Goal: Task Accomplishment & Management: Use online tool/utility

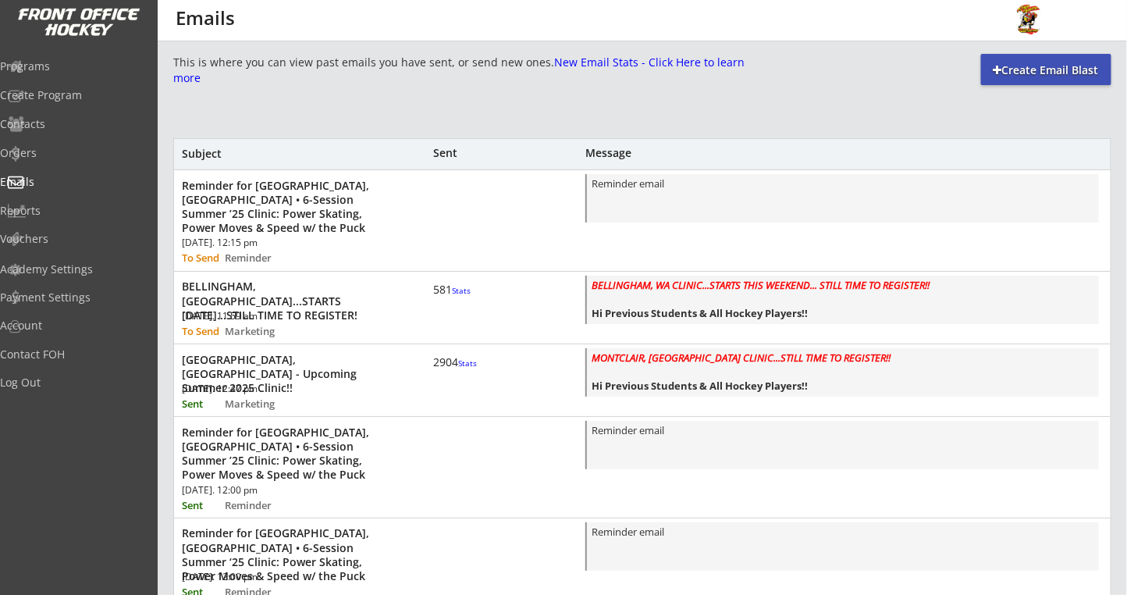
scroll to position [546, 0]
click at [339, 294] on div "BELLINGHAM, [GEOGRAPHIC_DATA]...STARTS [DATE]...STILL TIME TO REGISTER!" at bounding box center [288, 300] width 213 height 43
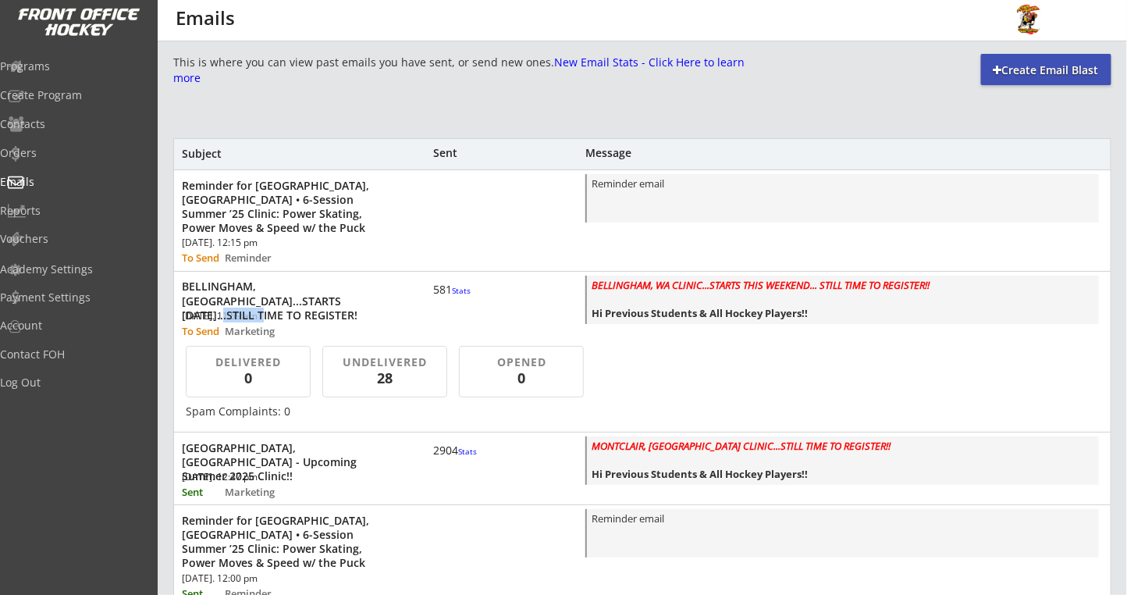
click at [339, 294] on div "BELLINGHAM, [GEOGRAPHIC_DATA]...STARTS [DATE]...STILL TIME TO REGISTER!" at bounding box center [288, 300] width 213 height 43
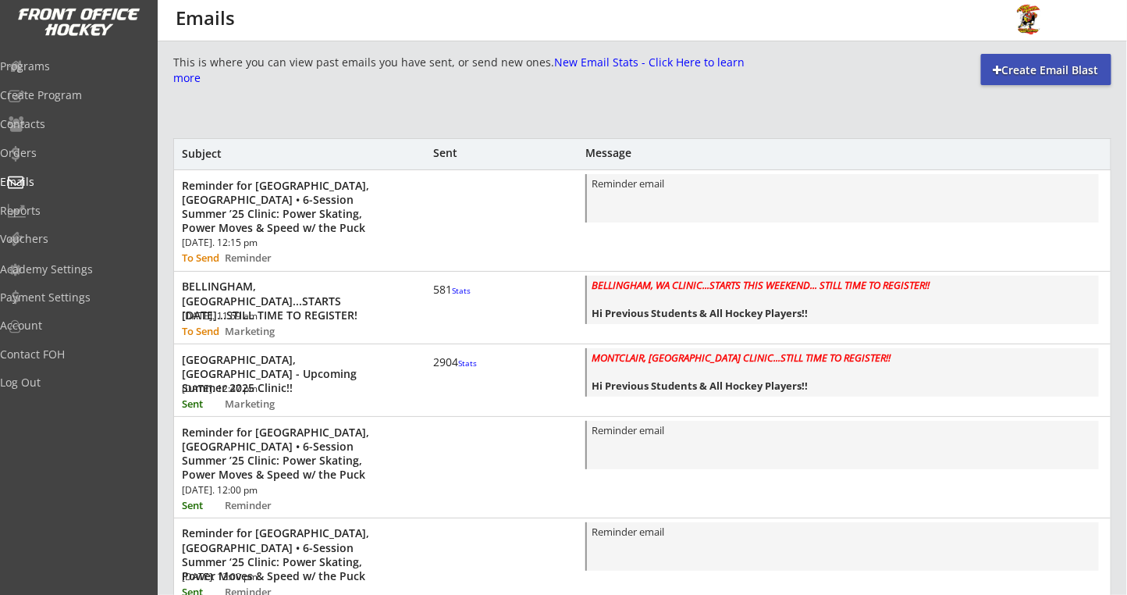
click at [341, 282] on div "BELLINGHAM, [GEOGRAPHIC_DATA]...STARTS [DATE]...STILL TIME TO REGISTER!" at bounding box center [288, 300] width 213 height 43
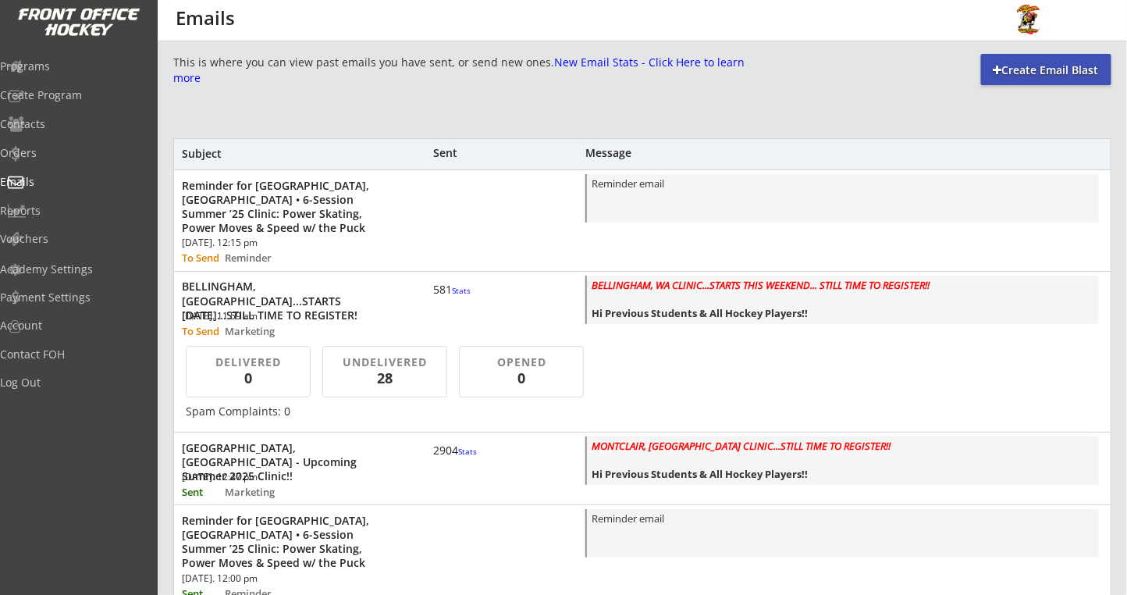
scroll to position [2, 0]
click at [327, 442] on div "[GEOGRAPHIC_DATA], [GEOGRAPHIC_DATA] - Upcoming Summer 2025 Clinic!!" at bounding box center [288, 460] width 213 height 43
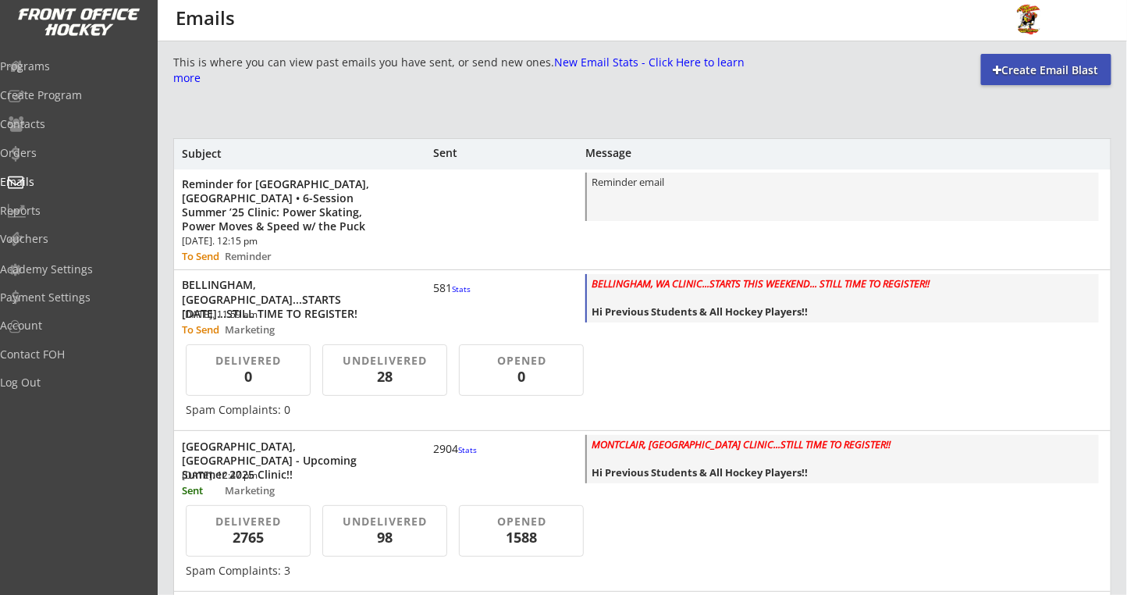
click at [672, 290] on div "BELLINGHAM, WA CLINIC...STARTS THIS WEEKEND... STILL TIME TO REGISTER!! Hi Prev…" at bounding box center [842, 299] width 503 height 46
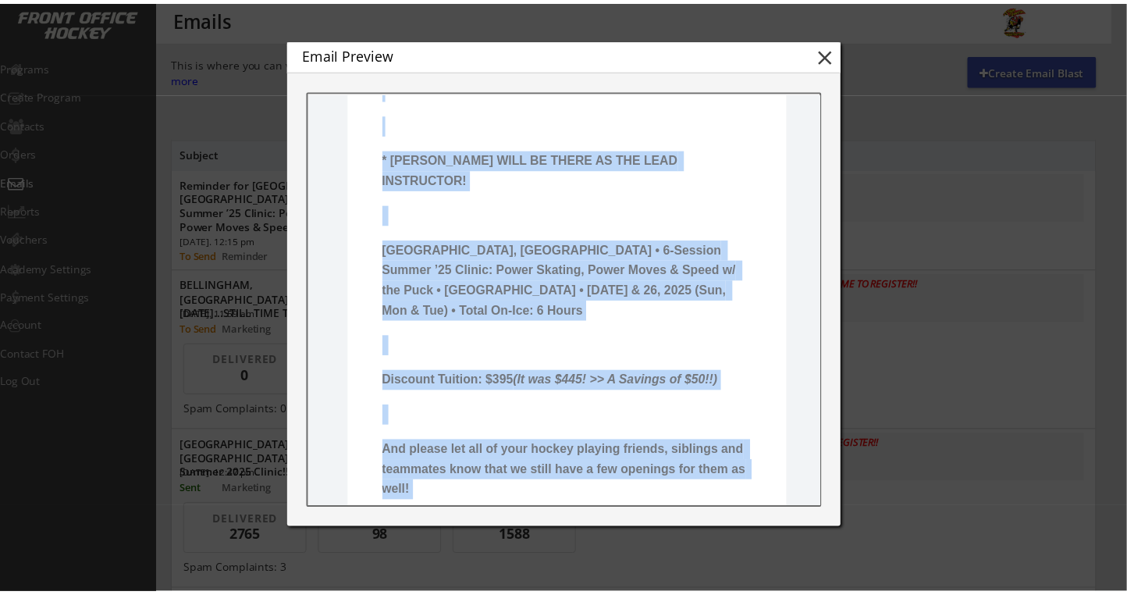
scroll to position [716, 0]
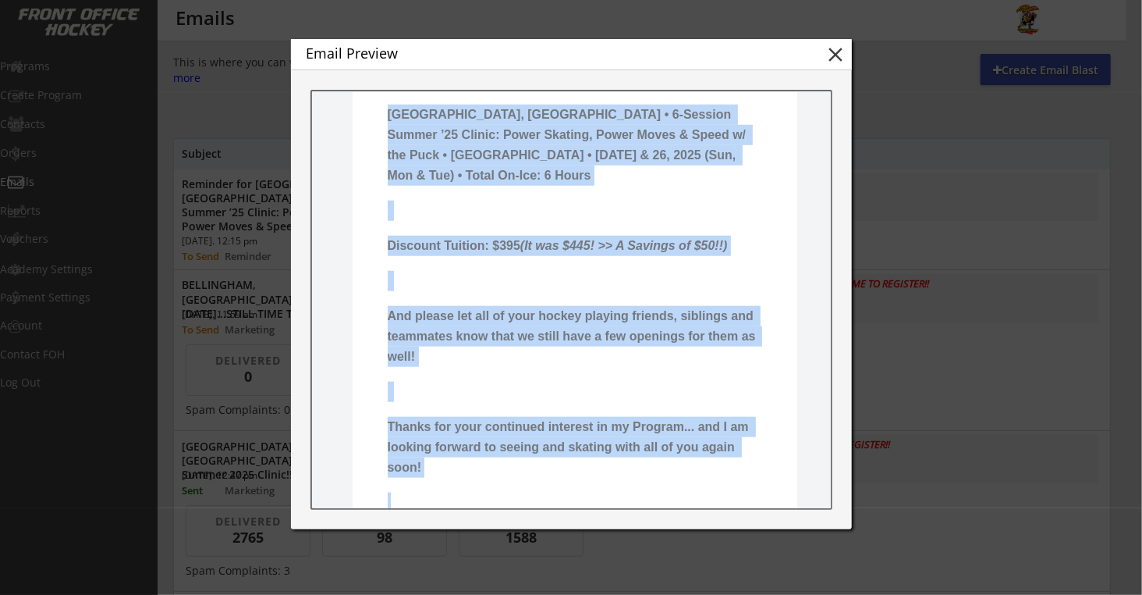
drag, startPoint x: 378, startPoint y: 364, endPoint x: 491, endPoint y: 485, distance: 165.1
click at [491, 485] on pre "BELLINGHAM, WA CLINIC...STARTS THIS WEEKEND... STILL TIME TO REGISTER!! Hi Prev…" at bounding box center [574, 211] width 375 height 1161
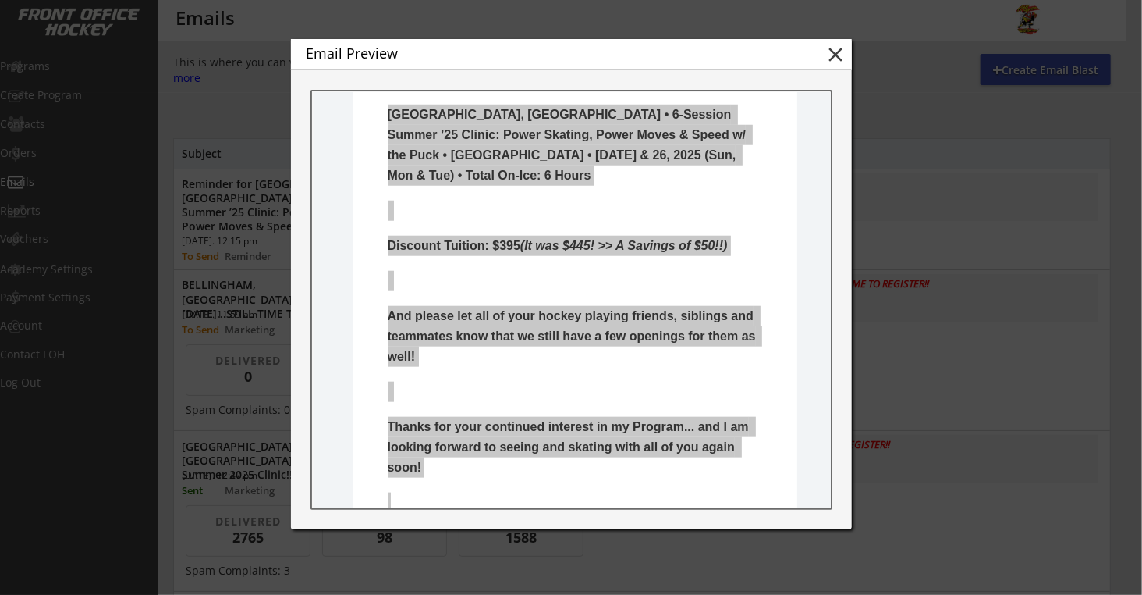
click at [841, 50] on button "close" at bounding box center [836, 54] width 23 height 23
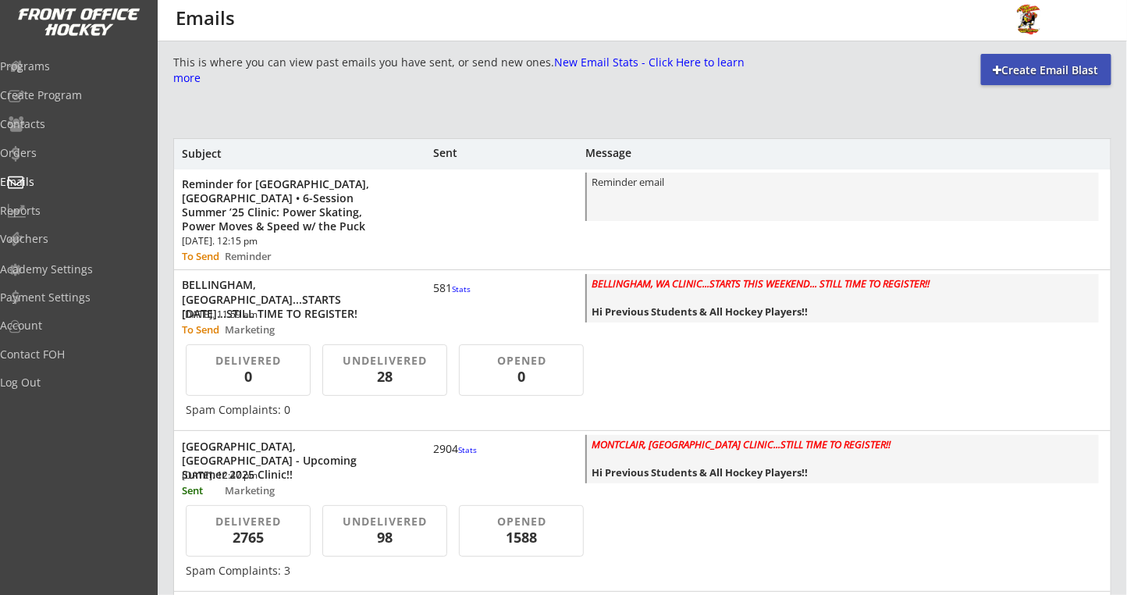
scroll to position [0, 0]
click at [1036, 62] on div "Create Email Blast" at bounding box center [1046, 70] width 130 height 16
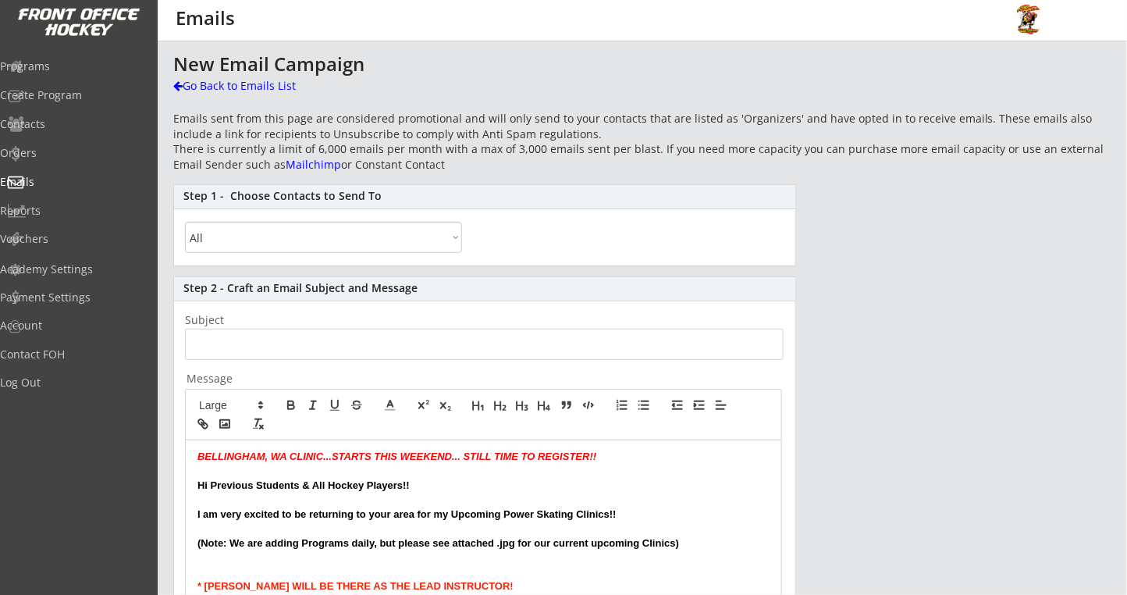
click at [299, 243] on select "All By Specific Programs Within Birth Year Range By Location" at bounding box center [323, 237] width 277 height 31
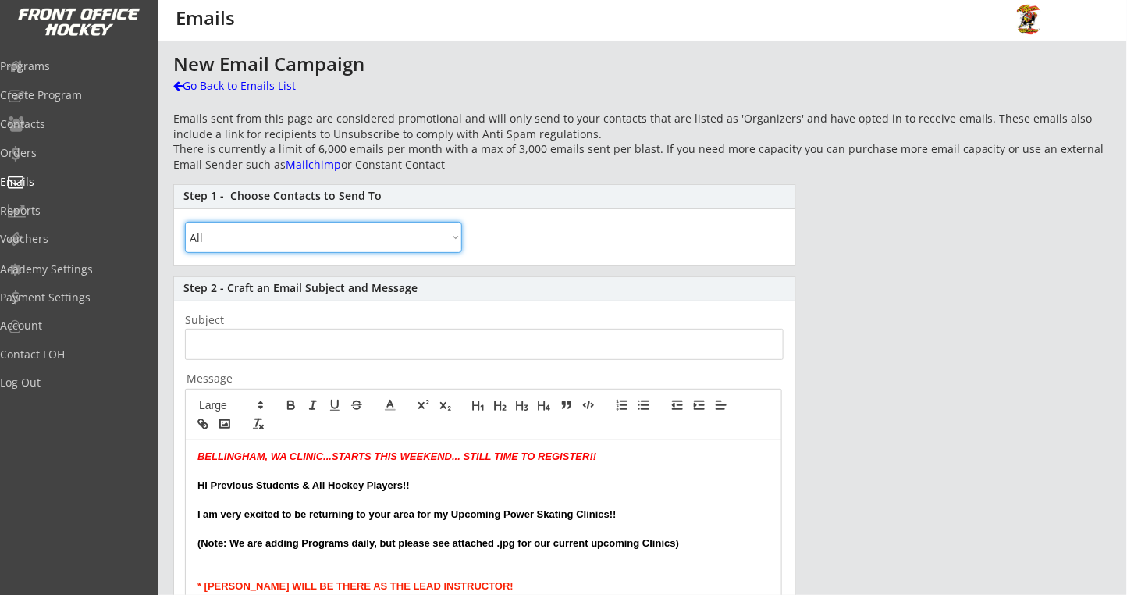
select select ""By Specific Programs""
click at [185, 222] on select "All By Specific Programs Within Birth Year Range By Location" at bounding box center [323, 237] width 277 height 31
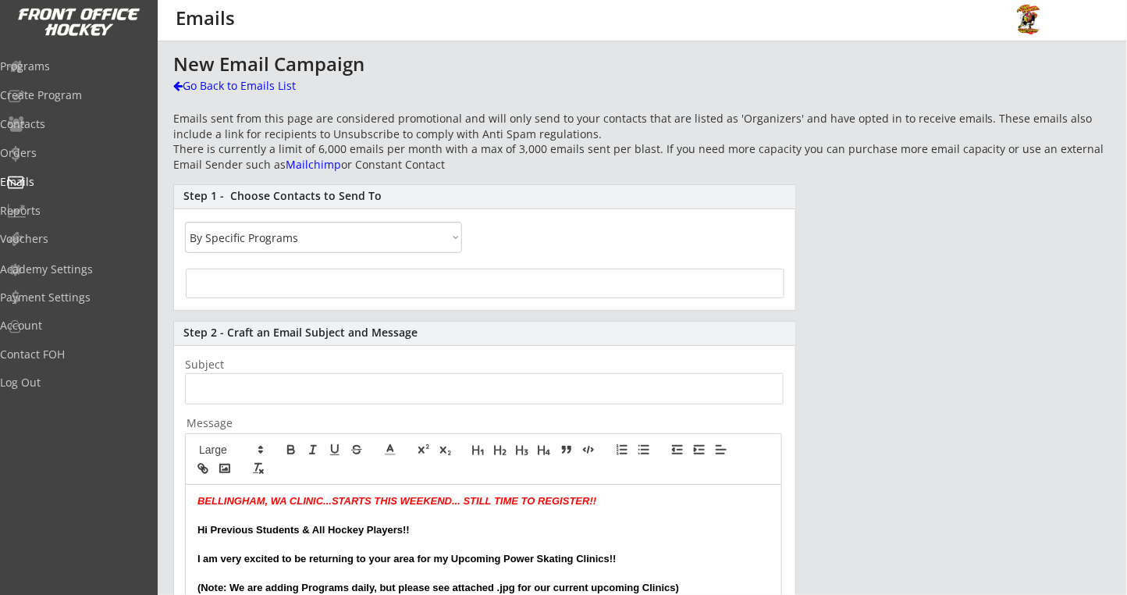
click at [264, 280] on div at bounding box center [485, 283] width 598 height 30
select select
click at [258, 284] on input "search" at bounding box center [484, 281] width 589 height 15
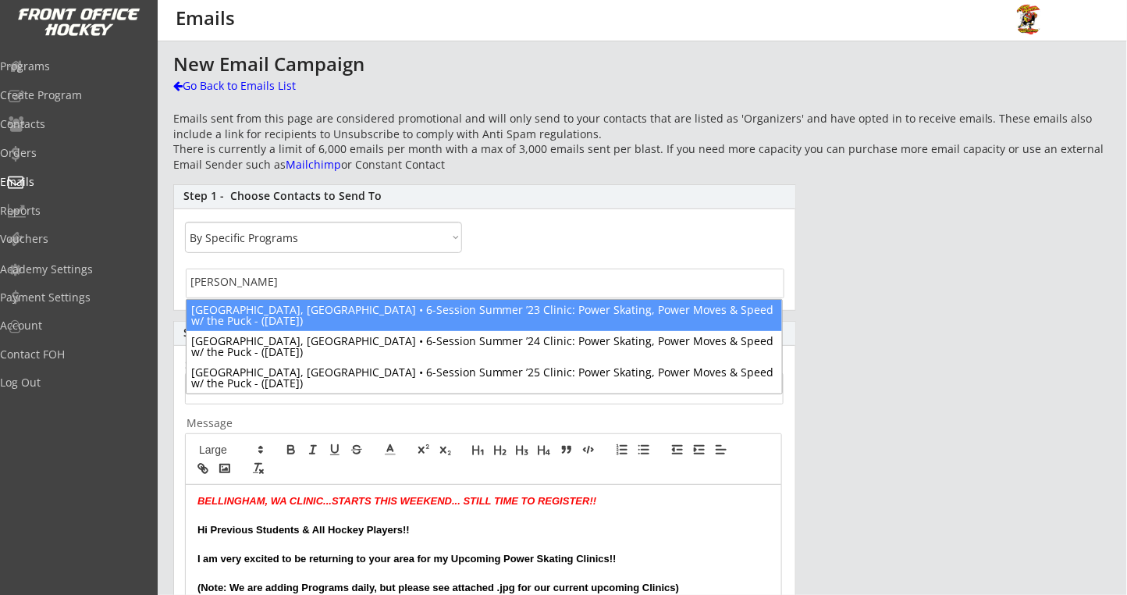
type input "[PERSON_NAME]"
select select "1348695171700984260__LOOKUP__1676663611868x429366460596617200"
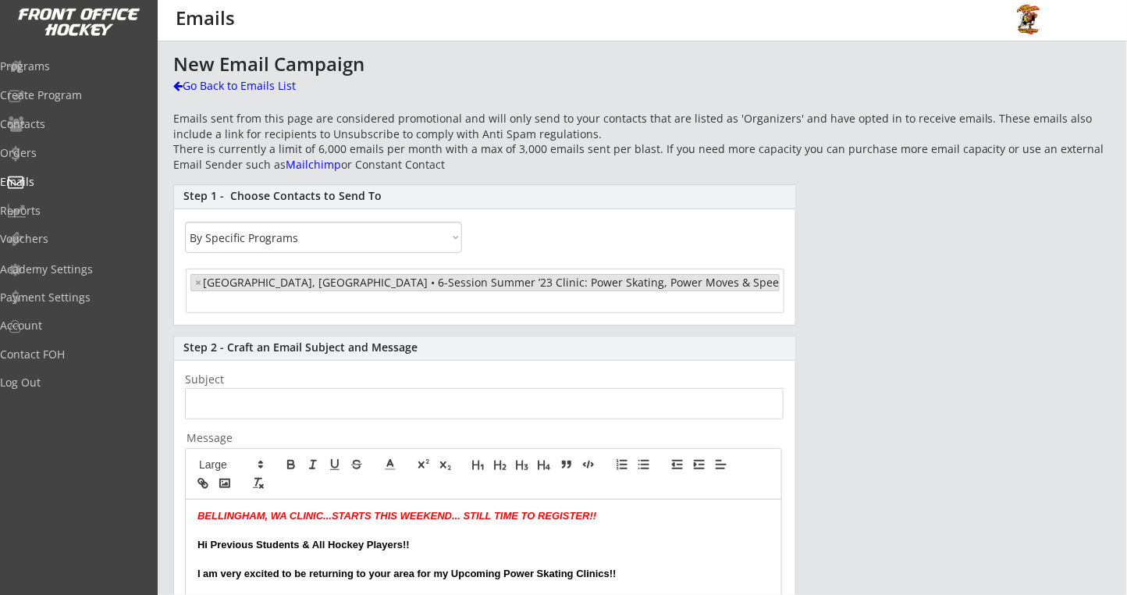
scroll to position [265, 0]
click at [315, 311] on span "× [GEOGRAPHIC_DATA], [GEOGRAPHIC_DATA] • 6-Session Summer ’23 Clinic: Power Ska…" at bounding box center [484, 292] width 597 height 44
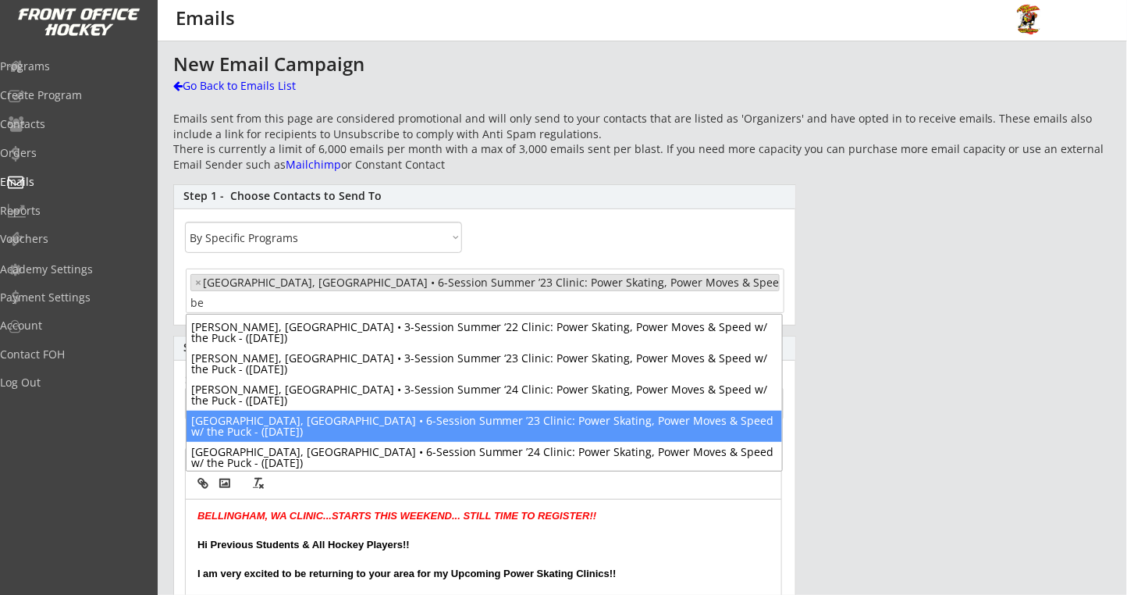
scroll to position [0, 0]
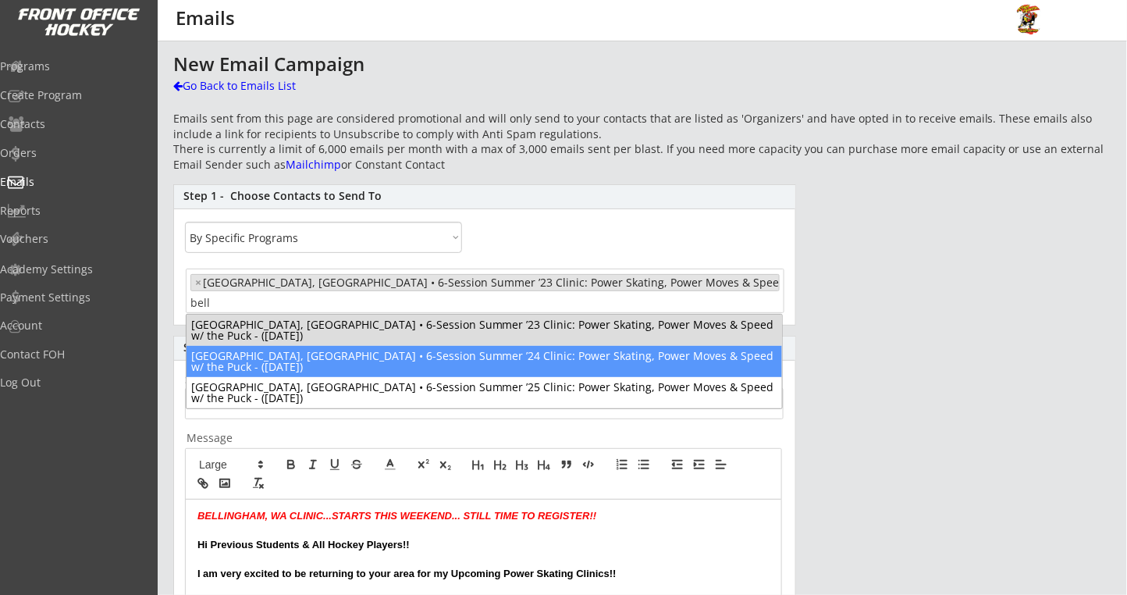
type input "bell"
select select "1348695171700984260__LOOKUP__1676663611868x429366460596617200"
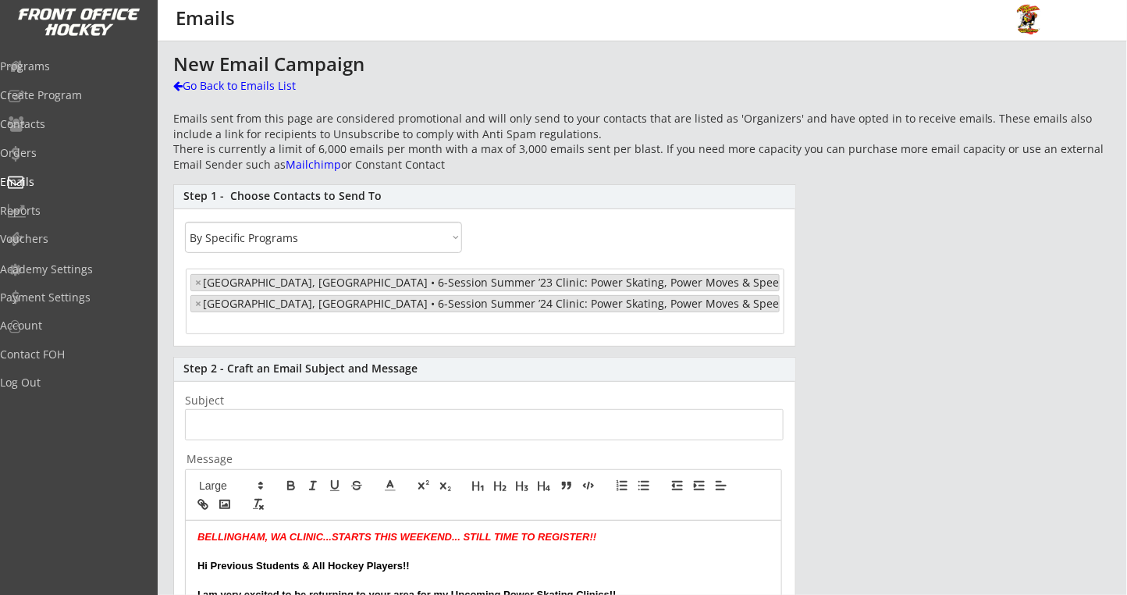
scroll to position [279, 0]
click at [307, 323] on input "search" at bounding box center [251, 323] width 123 height 15
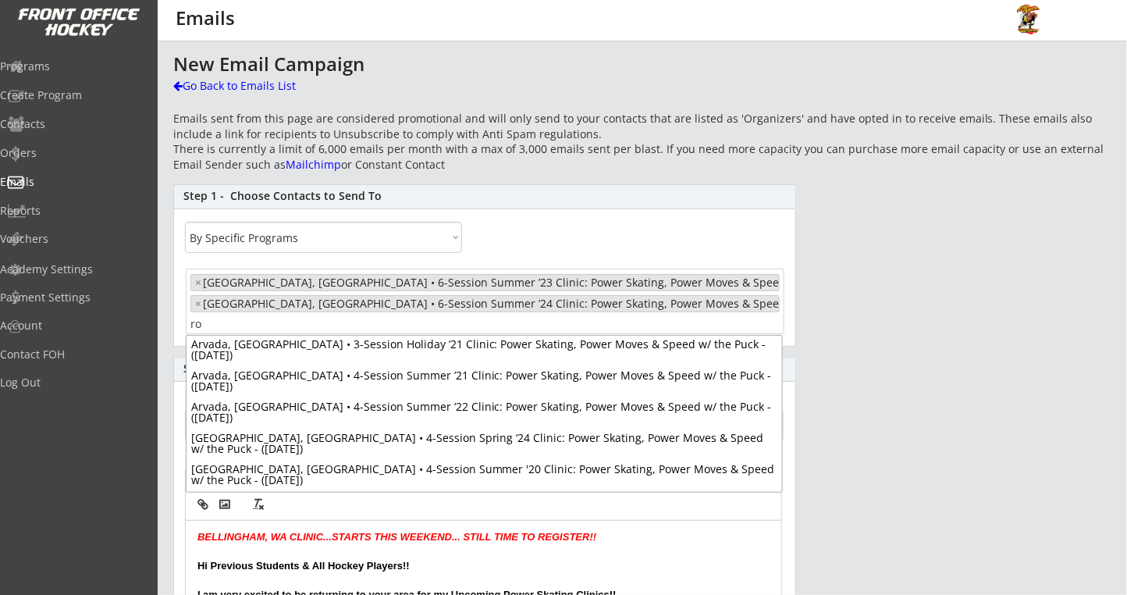
scroll to position [0, 0]
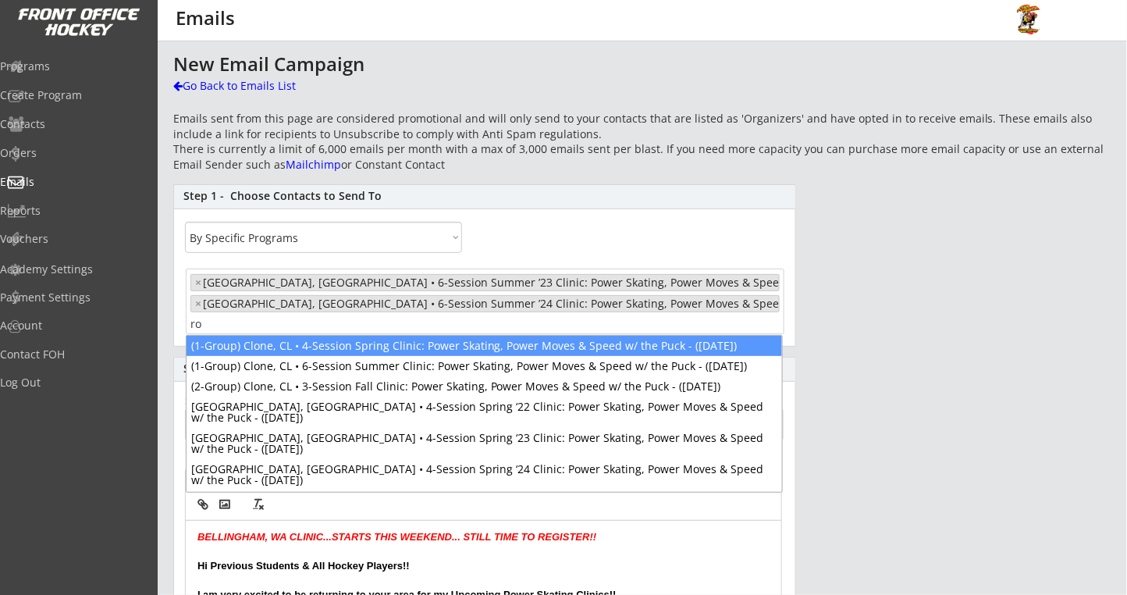
type input "rob"
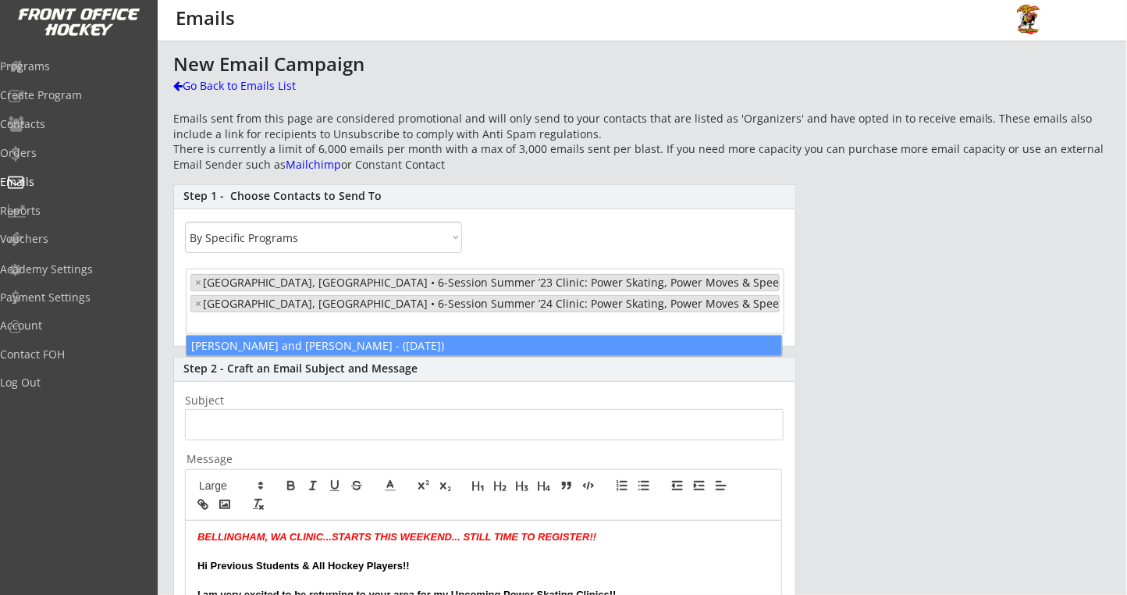
select select "1348695171700984260__LOOKUP__1676663611868x429366460596617200"
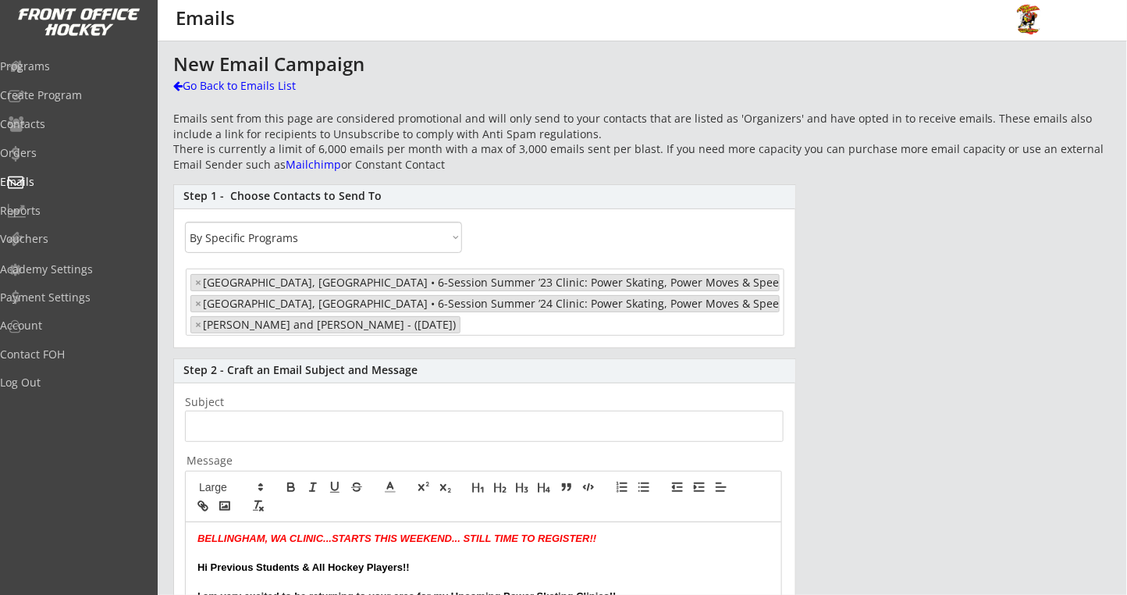
scroll to position [4854, 0]
click at [464, 319] on input "search" at bounding box center [525, 323] width 123 height 15
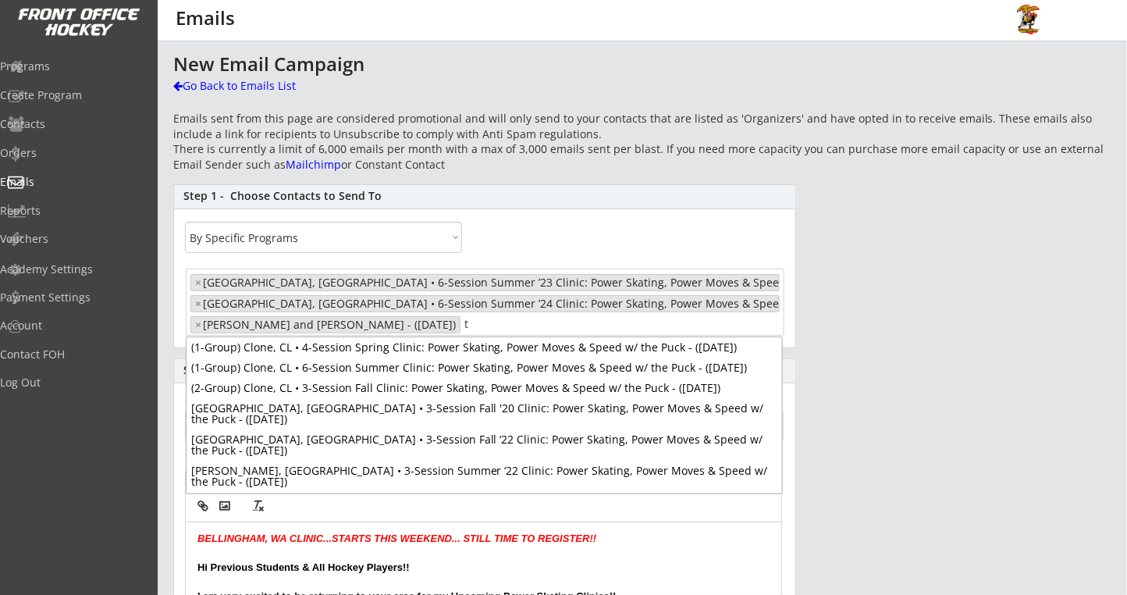
scroll to position [0, 0]
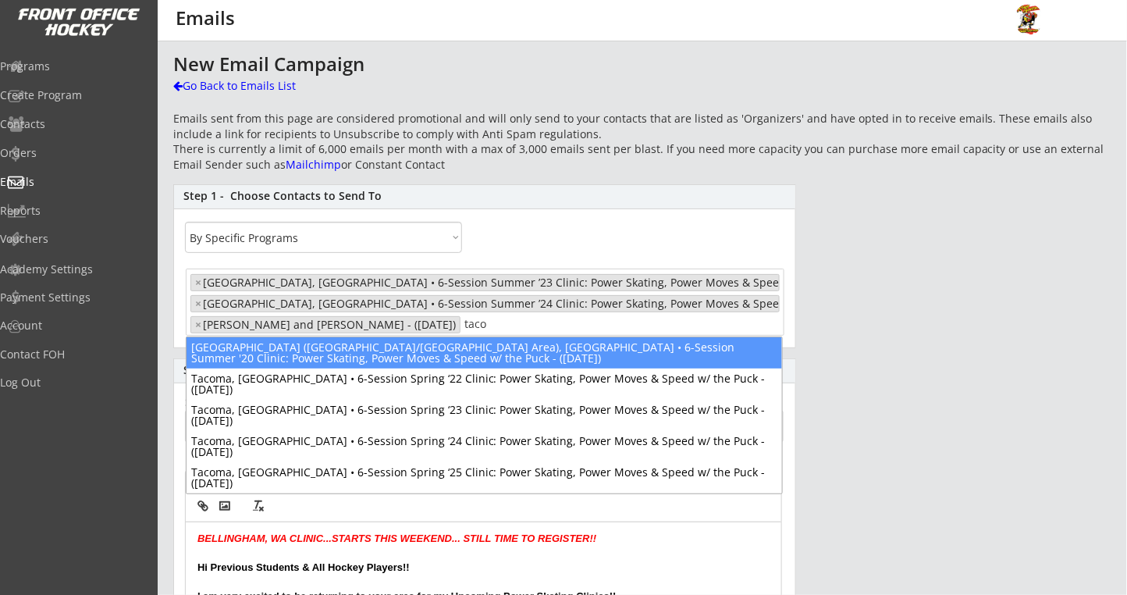
type input "tacom"
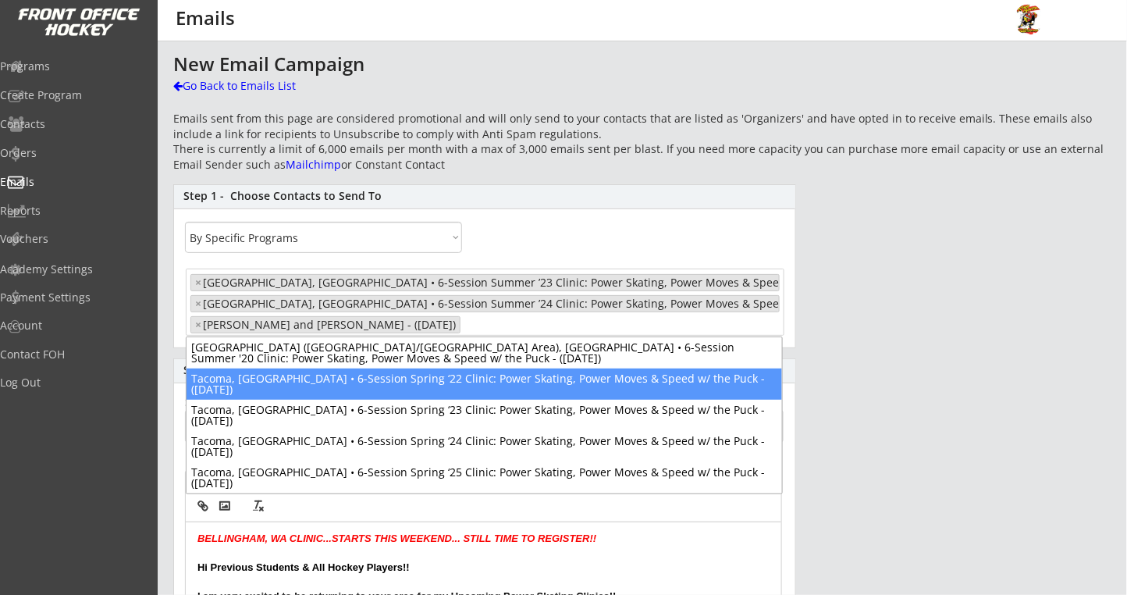
select select "1348695171700984260__LOOKUP__1676663611868x429366460596617200"
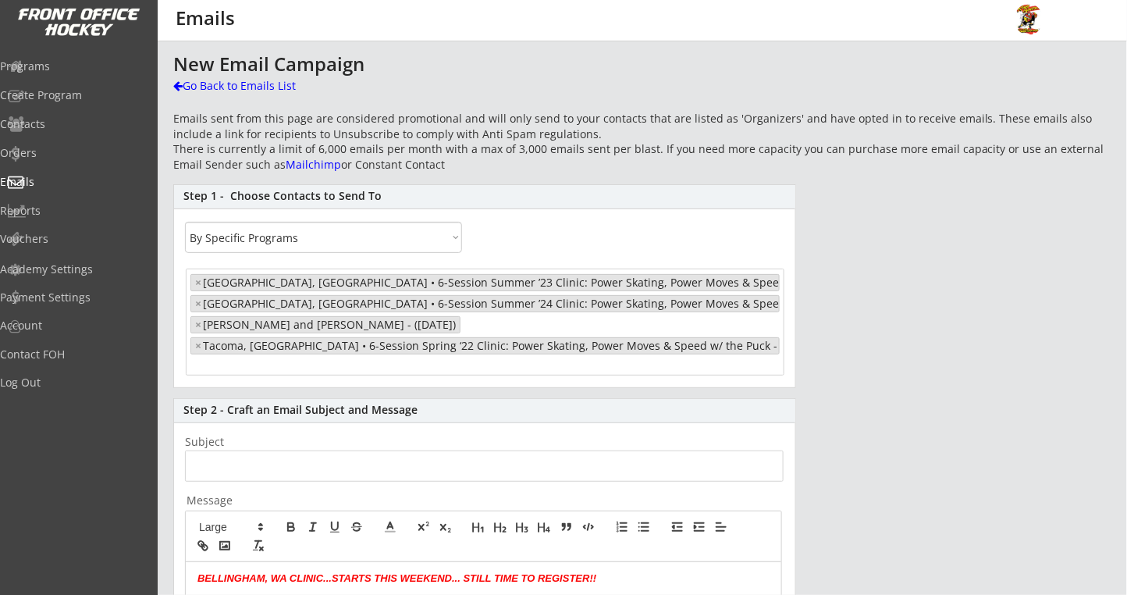
scroll to position [5995, 0]
click at [332, 365] on ul "× [GEOGRAPHIC_DATA], [GEOGRAPHIC_DATA] • 6-Session Summer ’23 Clinic: Power Ska…" at bounding box center [484, 321] width 597 height 103
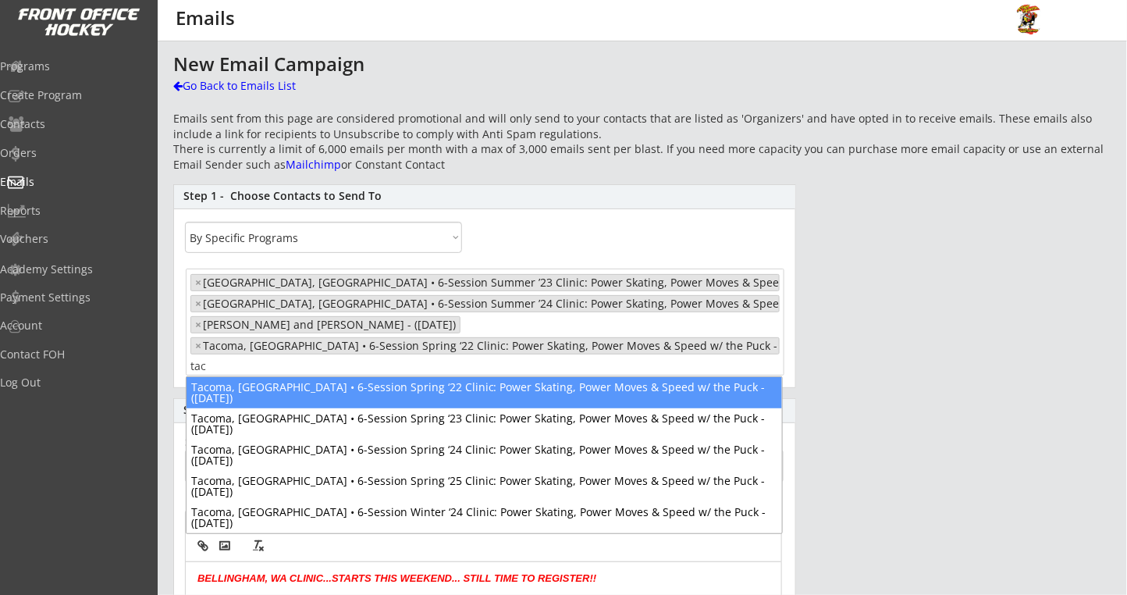
scroll to position [0, 0]
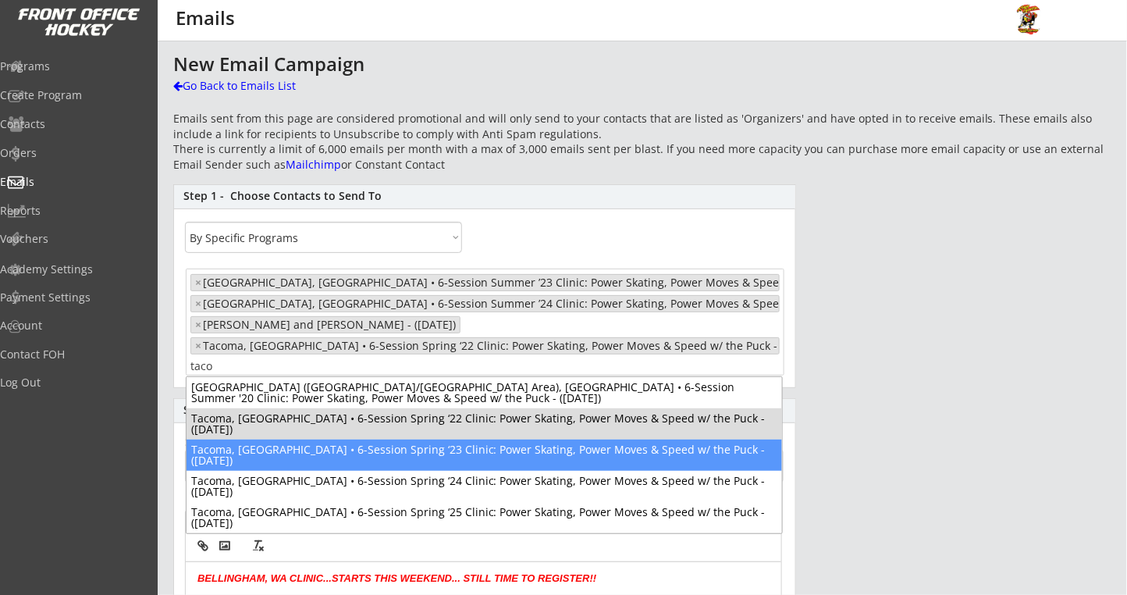
type input "taco"
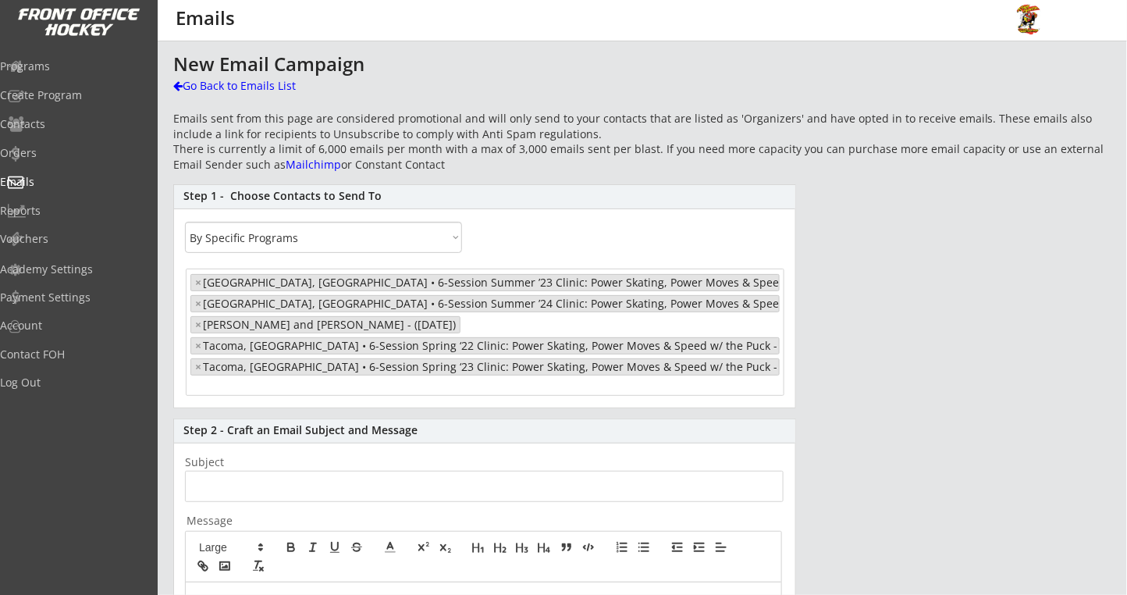
scroll to position [6009, 0]
select select "1348695171700984260__LOOKUP__1676663611868x429366460596617200"
click at [275, 383] on input "search" at bounding box center [251, 386] width 123 height 15
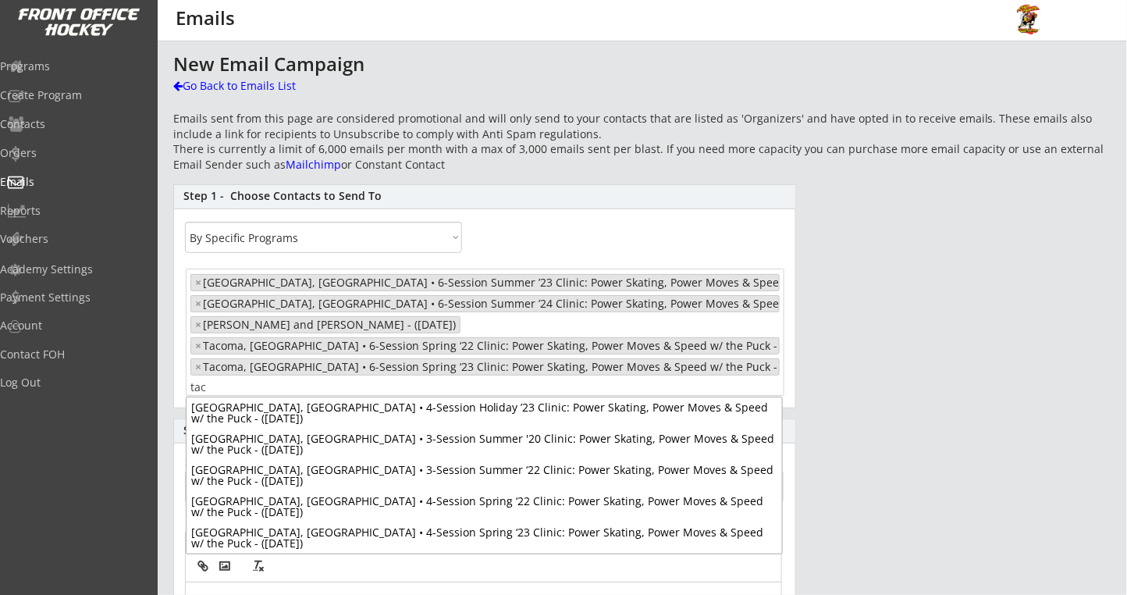
scroll to position [0, 0]
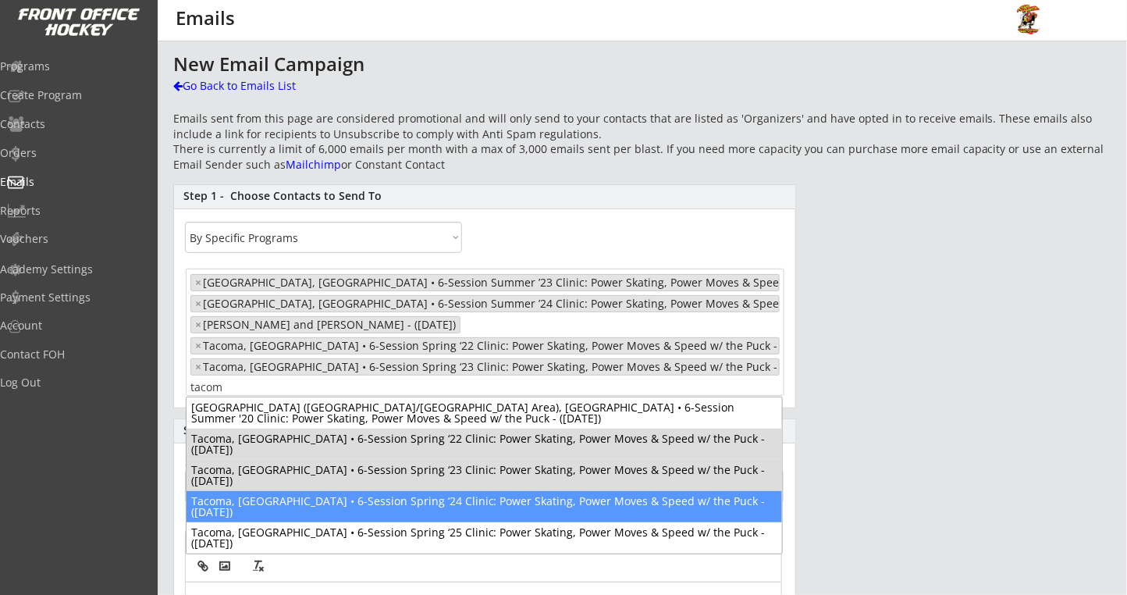
type input "tacom"
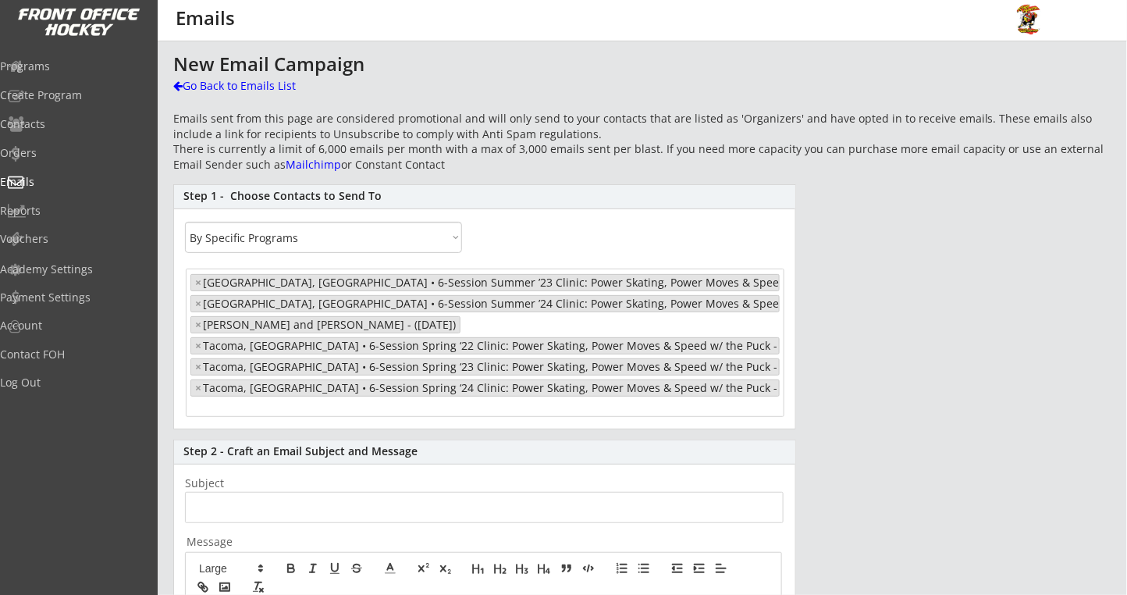
select select "1348695171700984260__LOOKUP__1676663611868x429366460596617200"
click at [275, 410] on input "search" at bounding box center [251, 407] width 123 height 15
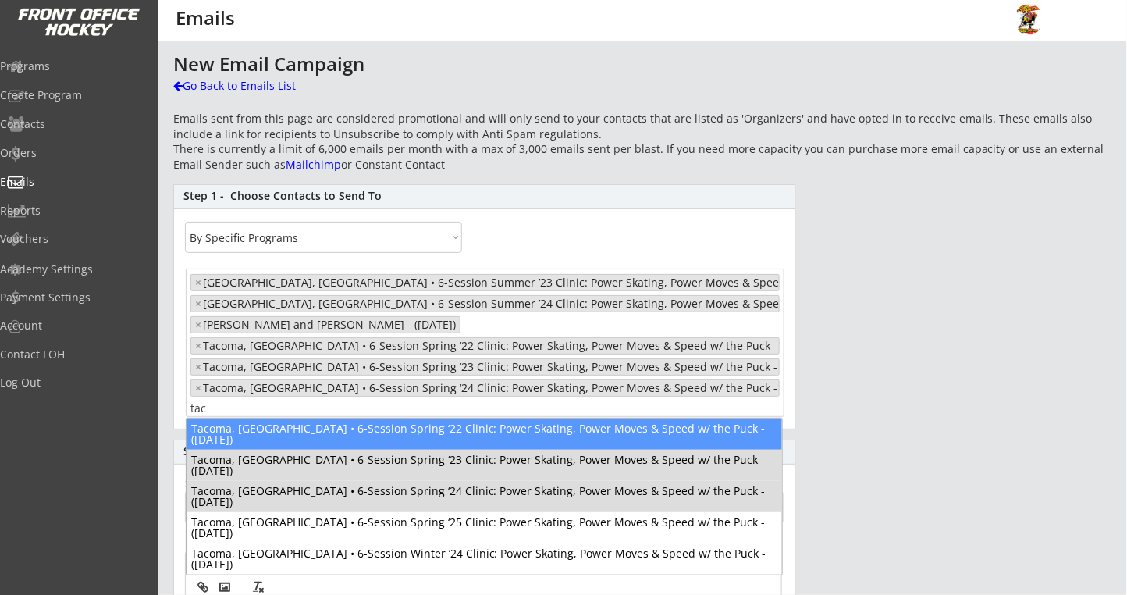
scroll to position [0, 0]
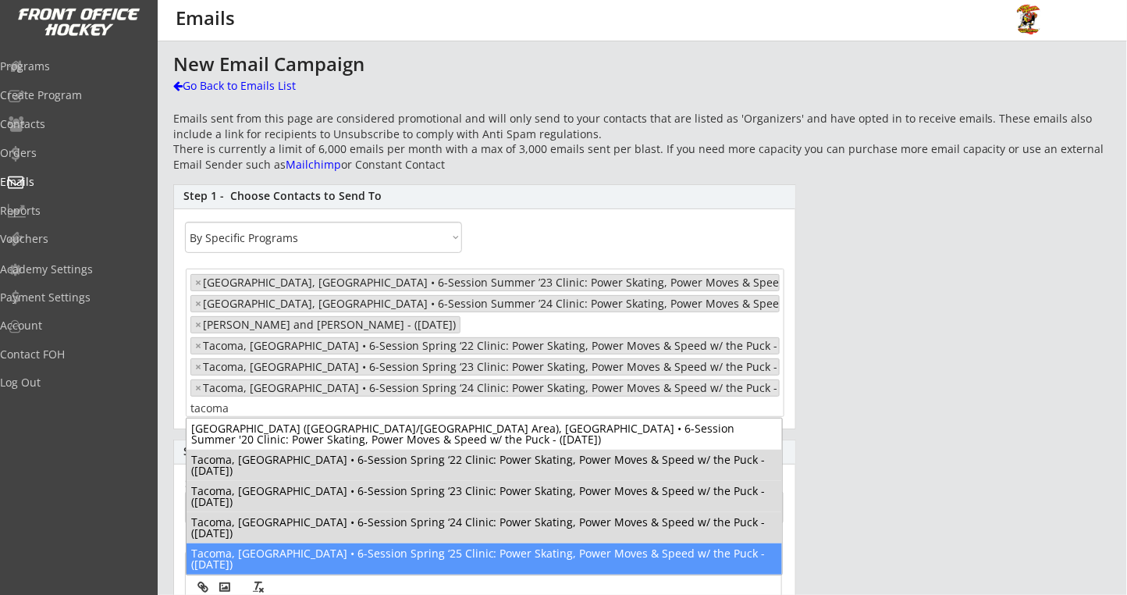
type input "tacoma"
select select "1348695171700984260__LOOKUP__1676663611868x429366460596617200"
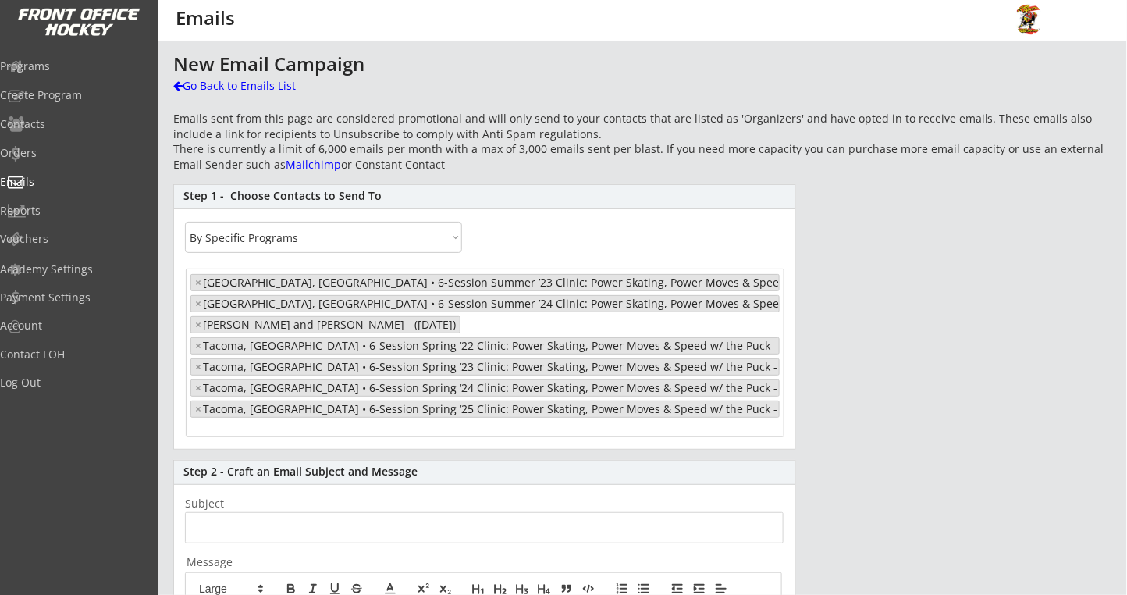
click at [282, 424] on input "search" at bounding box center [251, 428] width 123 height 15
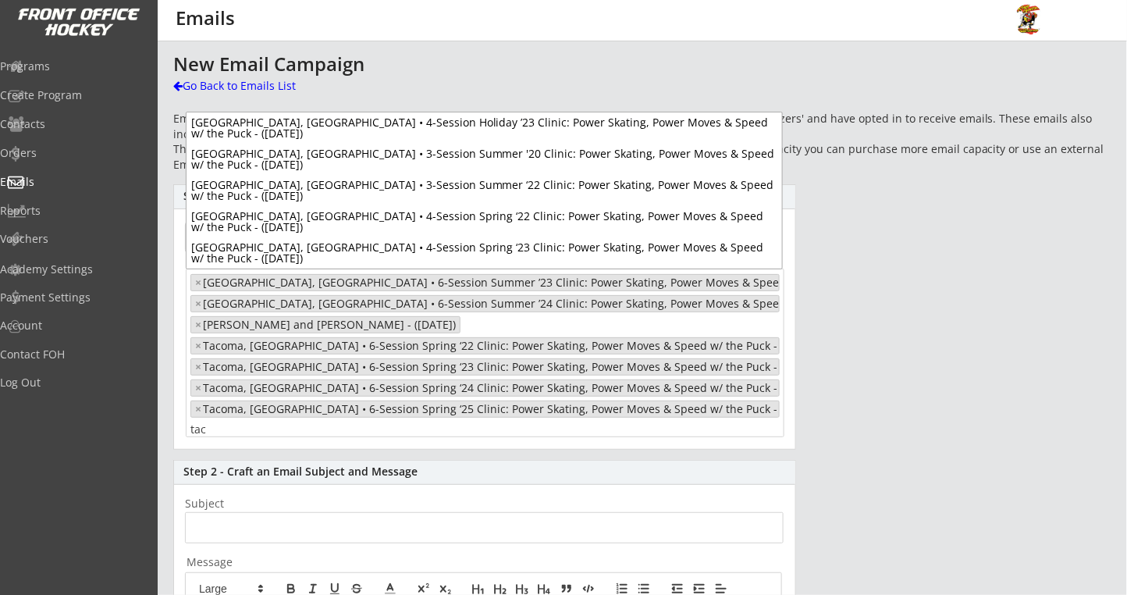
scroll to position [0, 0]
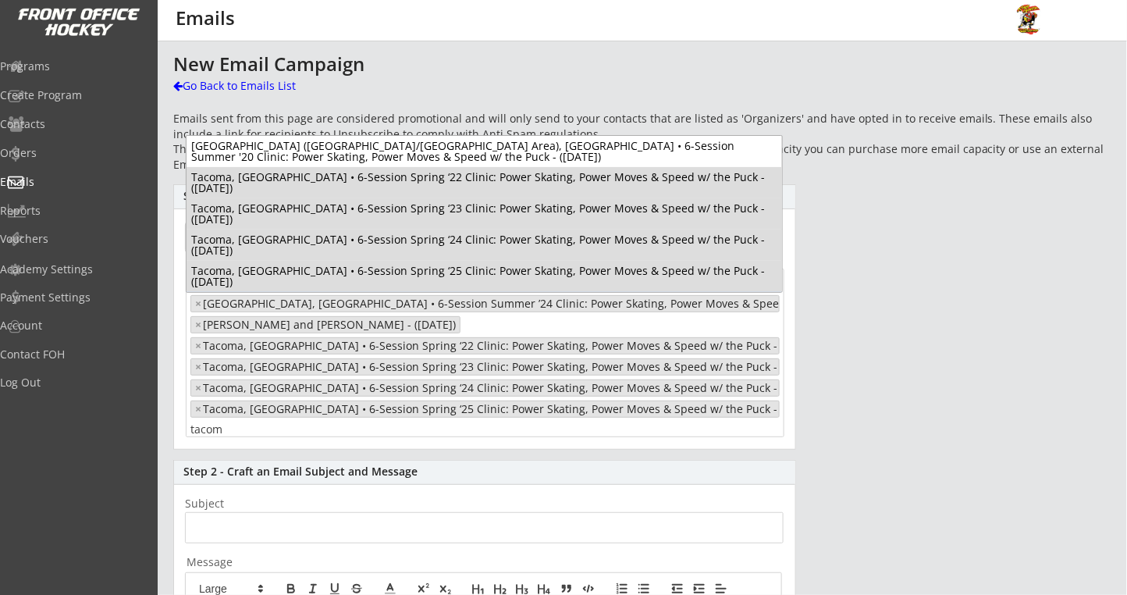
type input "tacom"
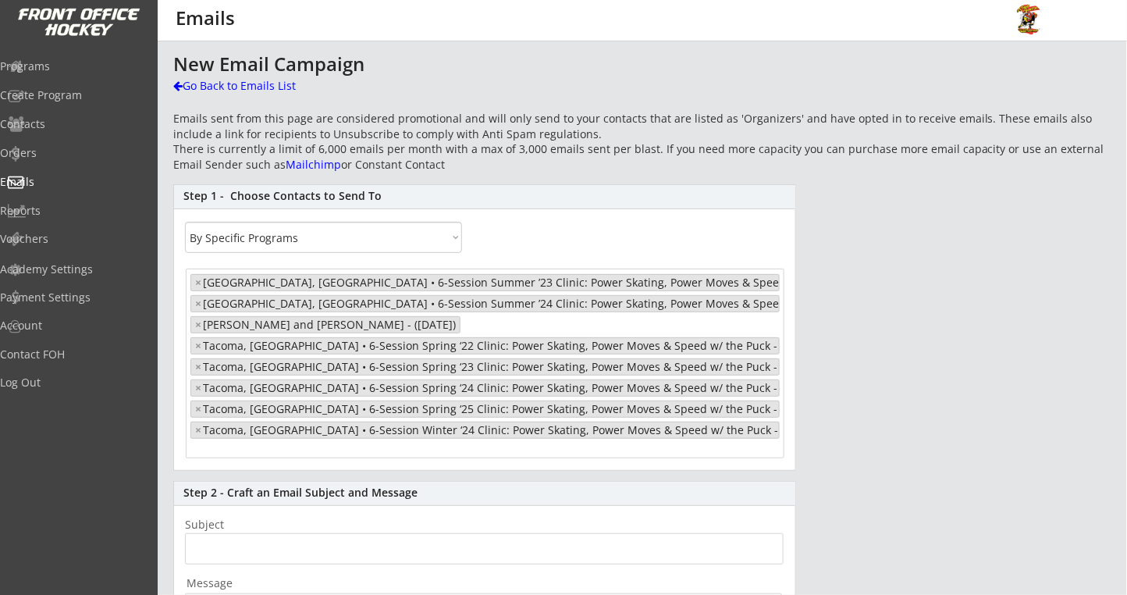
select select "1348695171700984260__LOOKUP__1676663611868x429366460596617200"
click at [250, 554] on input "input" at bounding box center [484, 548] width 598 height 31
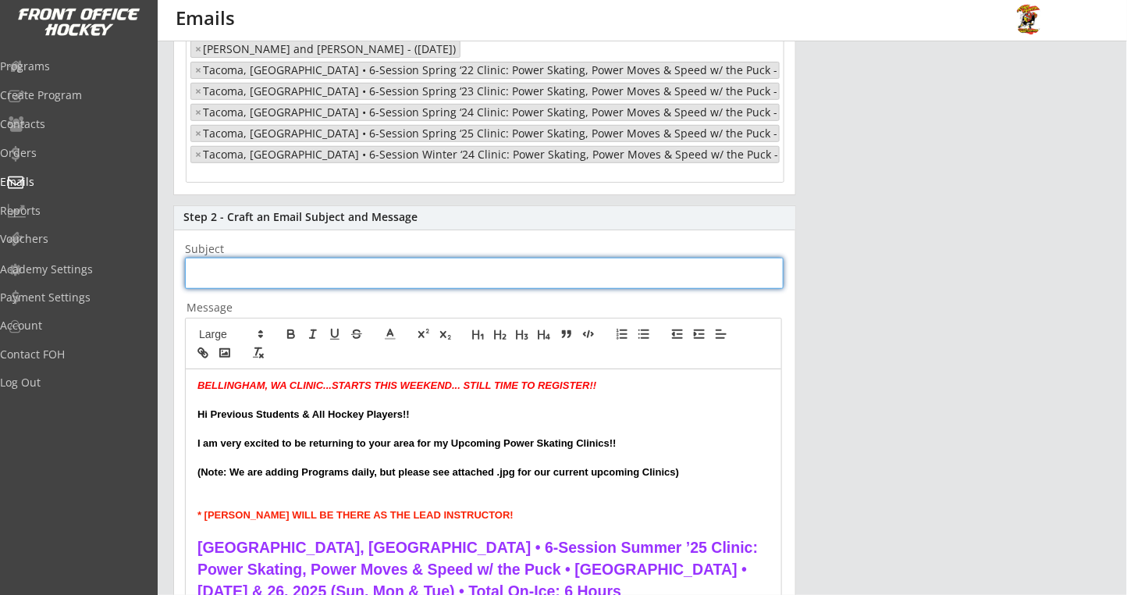
scroll to position [0, 0]
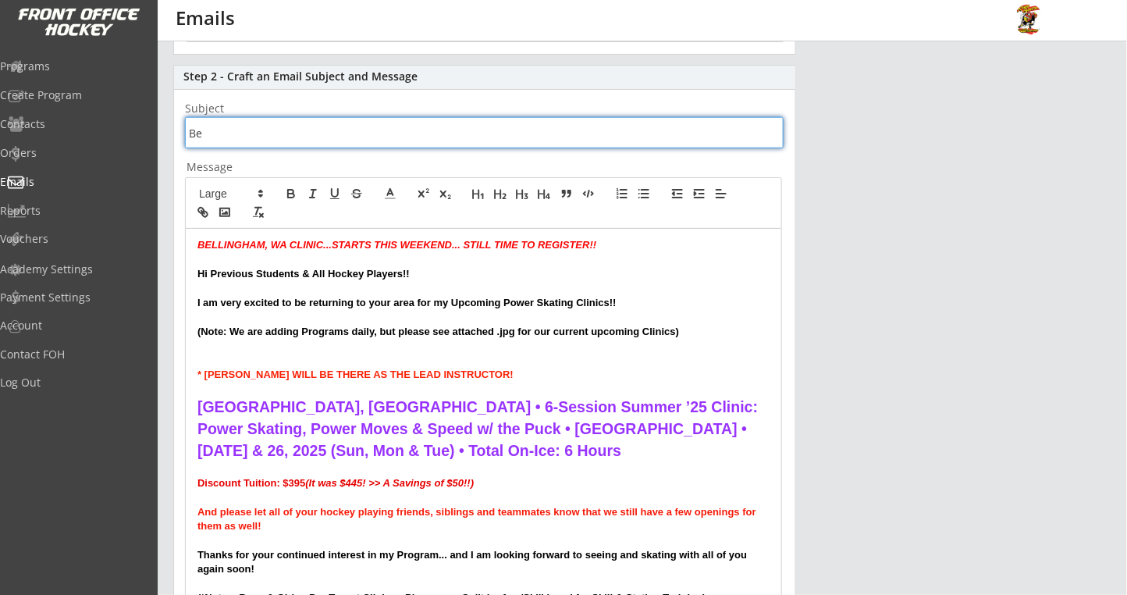
type input "B"
type input "d"
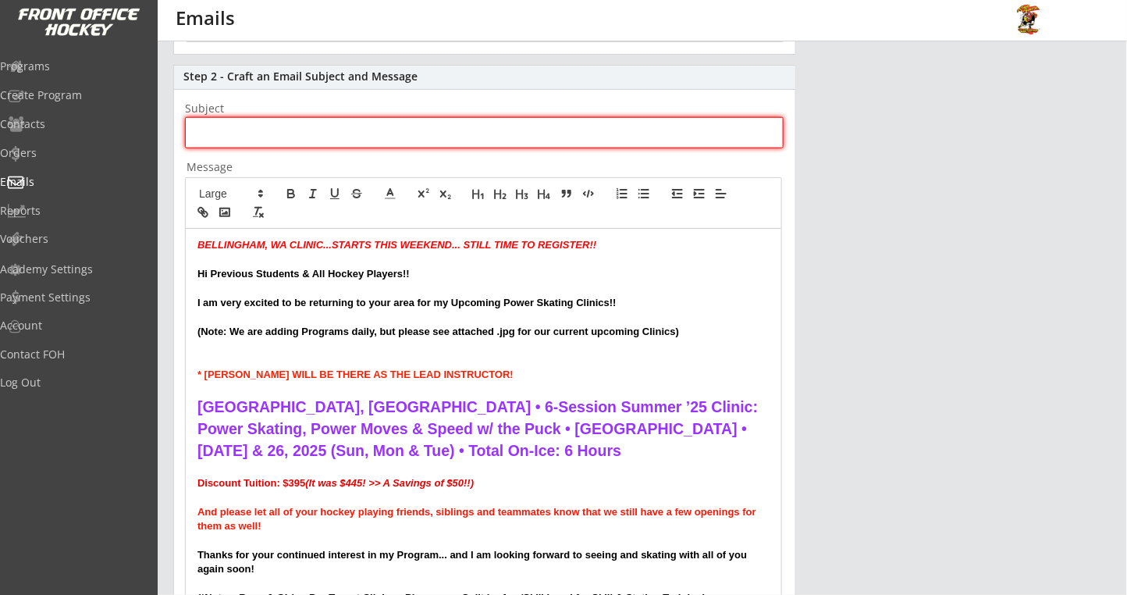
type input "d"
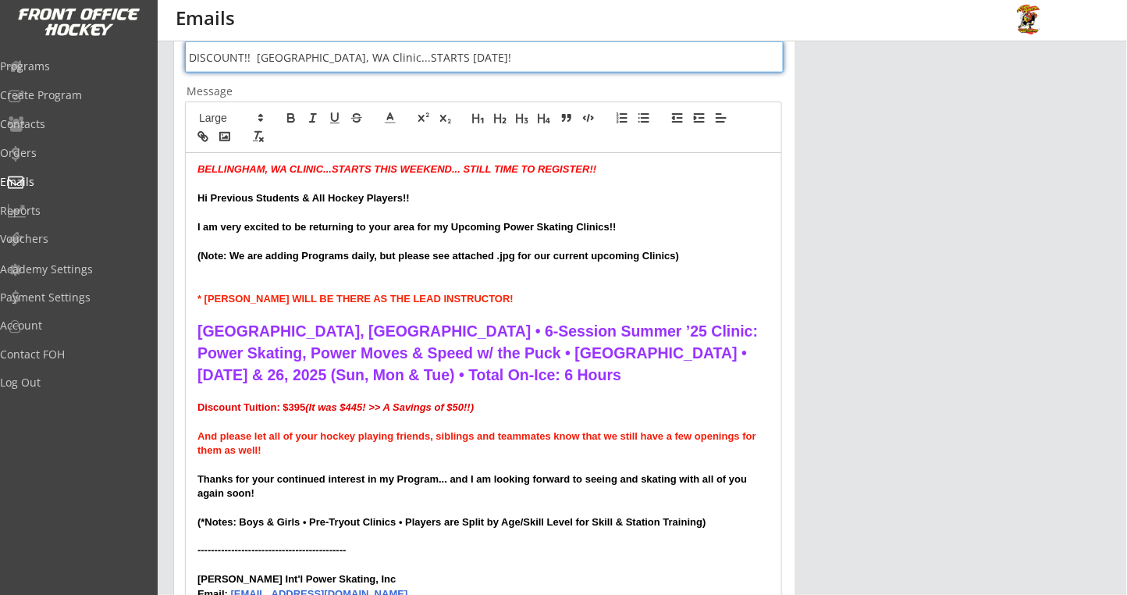
scroll to position [450, 0]
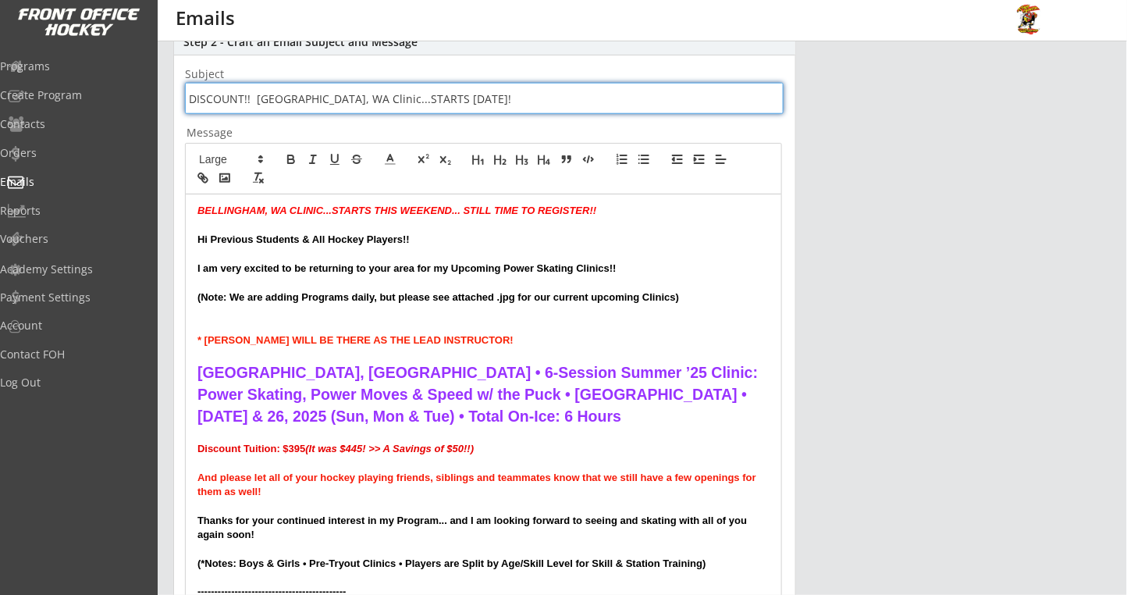
type input "DISCOUNT!! [GEOGRAPHIC_DATA], WA Clinic...STARTS [DATE]!"
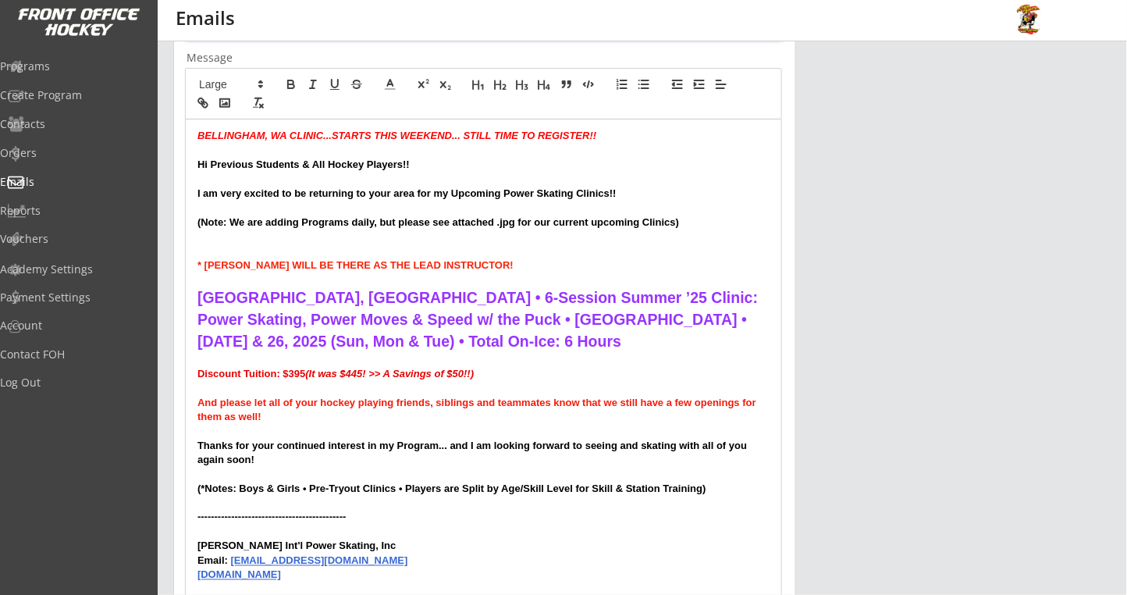
scroll to position [554, 0]
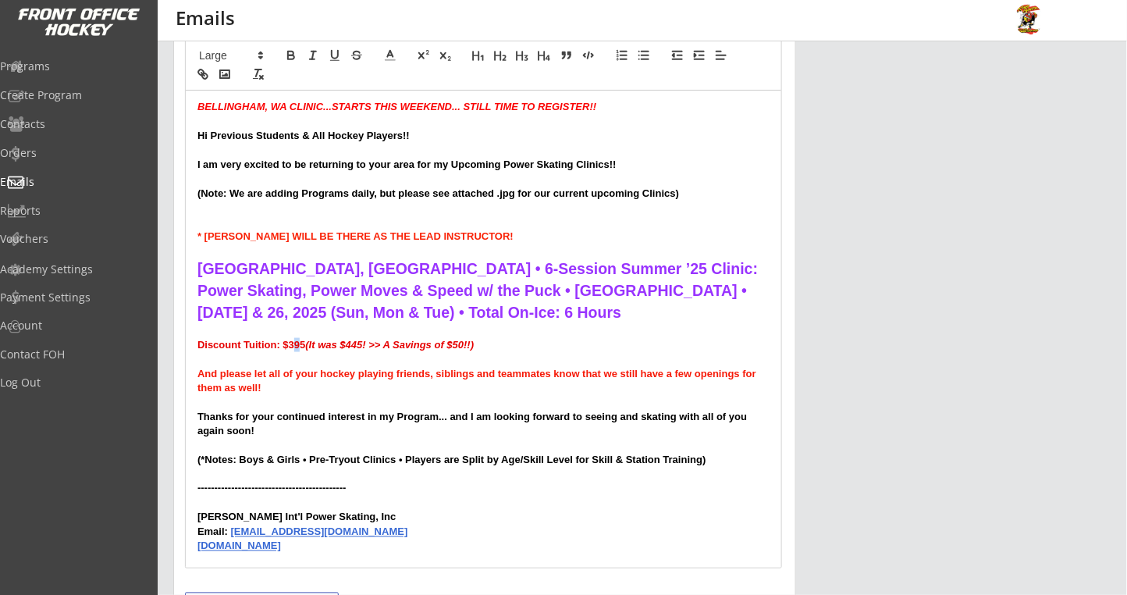
click at [300, 343] on strong "Discount Tuition: $395 (It was $445! >> A Savings of $50!!)" at bounding box center [335, 345] width 276 height 12
click at [304, 345] on strong "Discount Tuition: $365 (It was $445! >> A Savings of $50!!)" at bounding box center [335, 345] width 276 height 12
click at [498, 343] on em "(It was $445! >> A Savings of $50!!)" at bounding box center [532, 345] width 169 height 12
drag, startPoint x: 600, startPoint y: 340, endPoint x: 620, endPoint y: 297, distance: 47.1
click at [606, 340] on em "(It was $395! >> A Savings of $50!!)" at bounding box center [532, 345] width 169 height 12
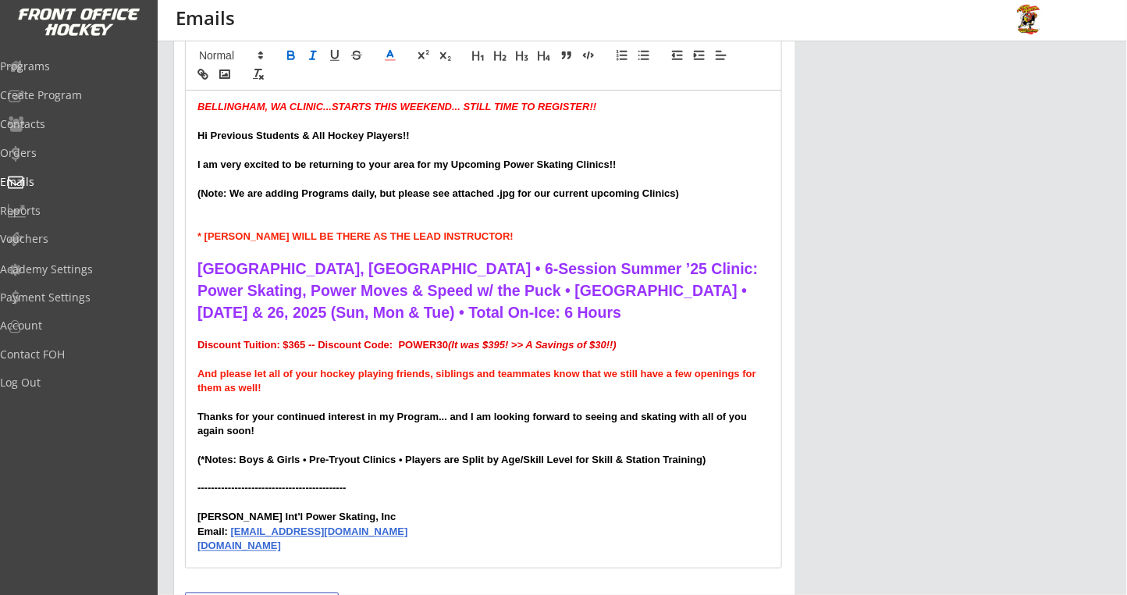
click at [641, 344] on p "Discount Tuition: $365 -- Discount Code: POWER30 (It was $395! >> A Savings of …" at bounding box center [483, 345] width 572 height 14
click at [269, 364] on p at bounding box center [483, 359] width 572 height 14
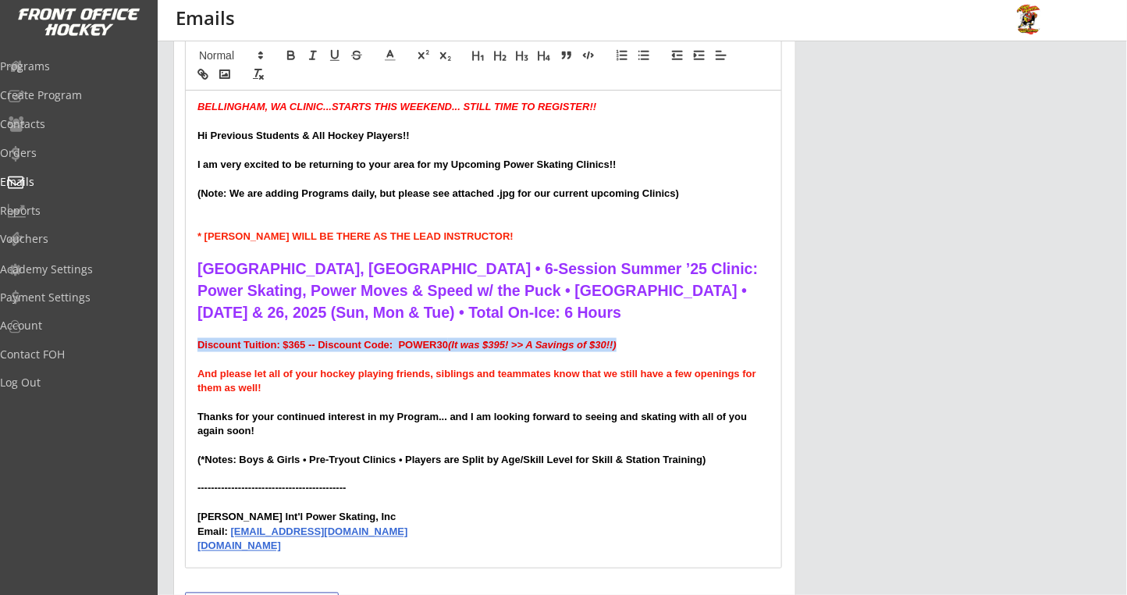
drag, startPoint x: 638, startPoint y: 341, endPoint x: 197, endPoint y: 338, distance: 440.9
click at [197, 338] on p "Discount Tuition: $365 -- Discount Code: POWER30 (It was $395! >> A Savings of …" at bounding box center [483, 345] width 572 height 14
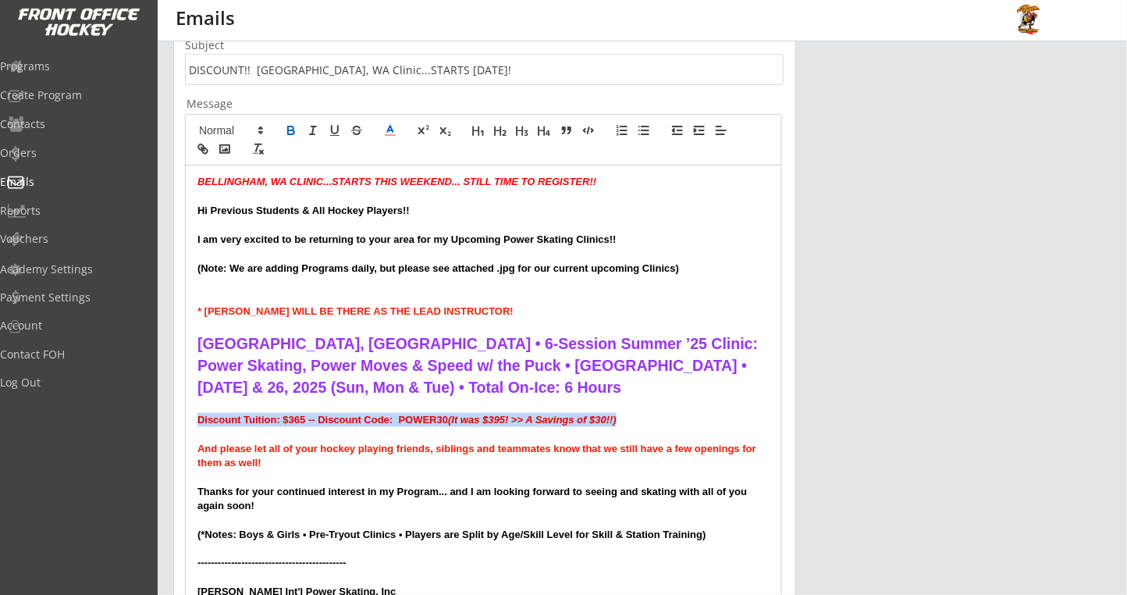
scroll to position [450, 0]
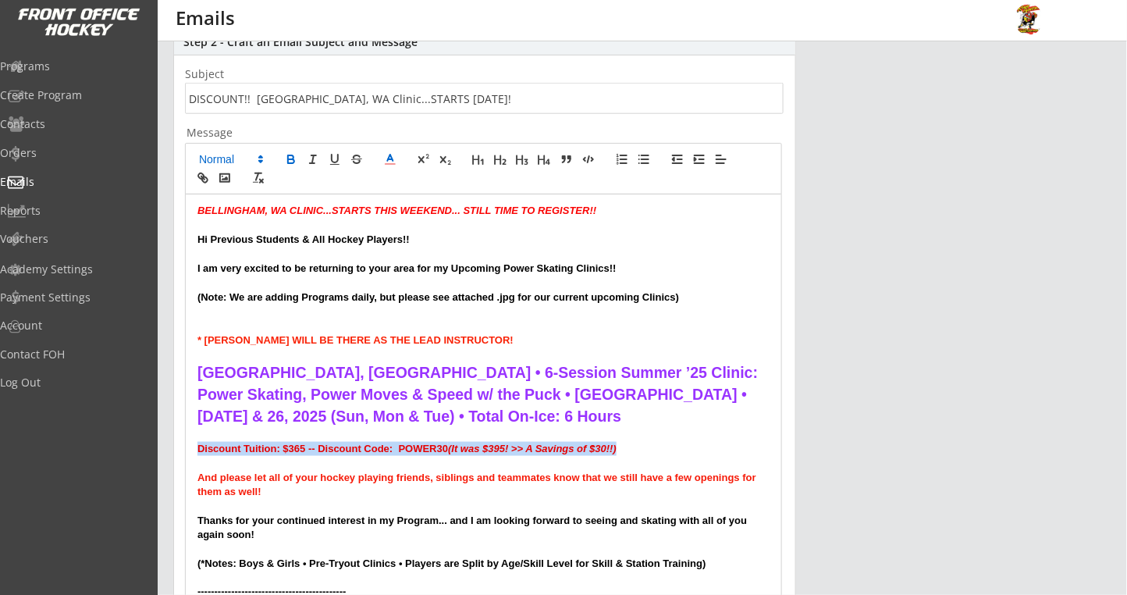
click at [261, 156] on polygon at bounding box center [260, 157] width 3 height 2
click at [229, 226] on span at bounding box center [230, 220] width 62 height 22
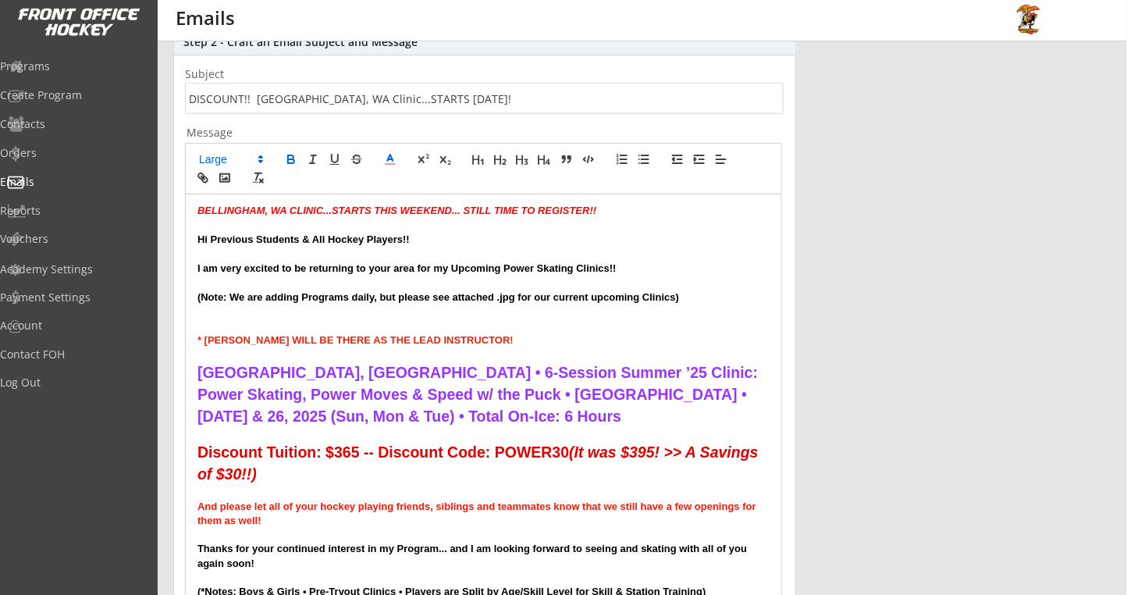
click at [268, 523] on p "And please let all of your hockey playing friends, siblings and teammates know …" at bounding box center [483, 513] width 572 height 29
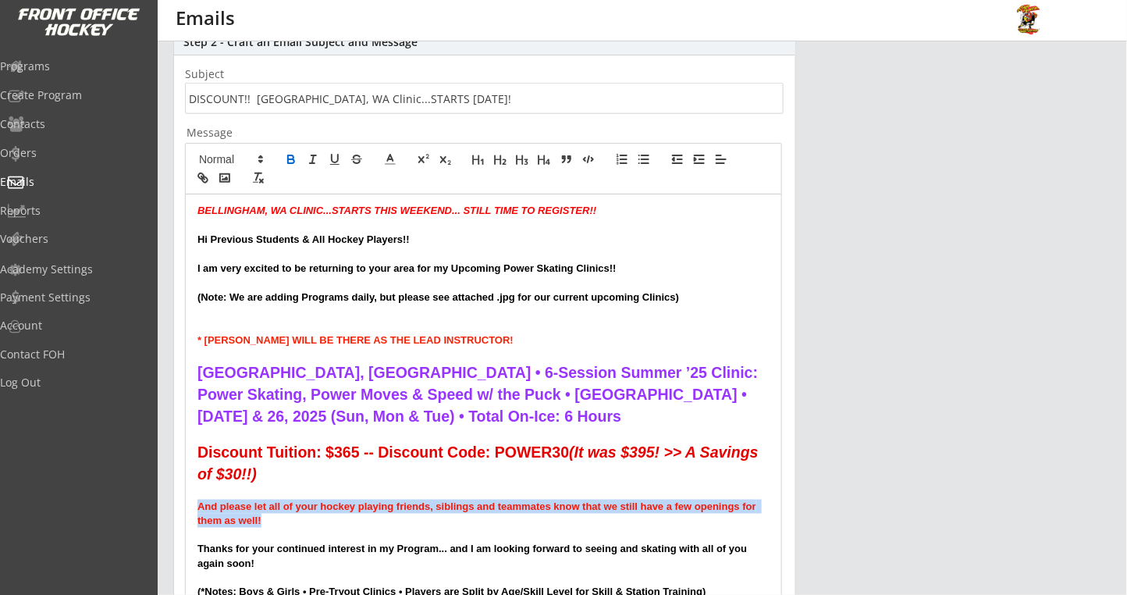
drag, startPoint x: 272, startPoint y: 521, endPoint x: 187, endPoint y: 499, distance: 87.1
click at [187, 499] on div "BELLINGHAM, WA CLINIC...STARTS THIS WEEKEND... STILL TIME TO REGISTER!! Hi Prev…" at bounding box center [483, 447] width 595 height 506
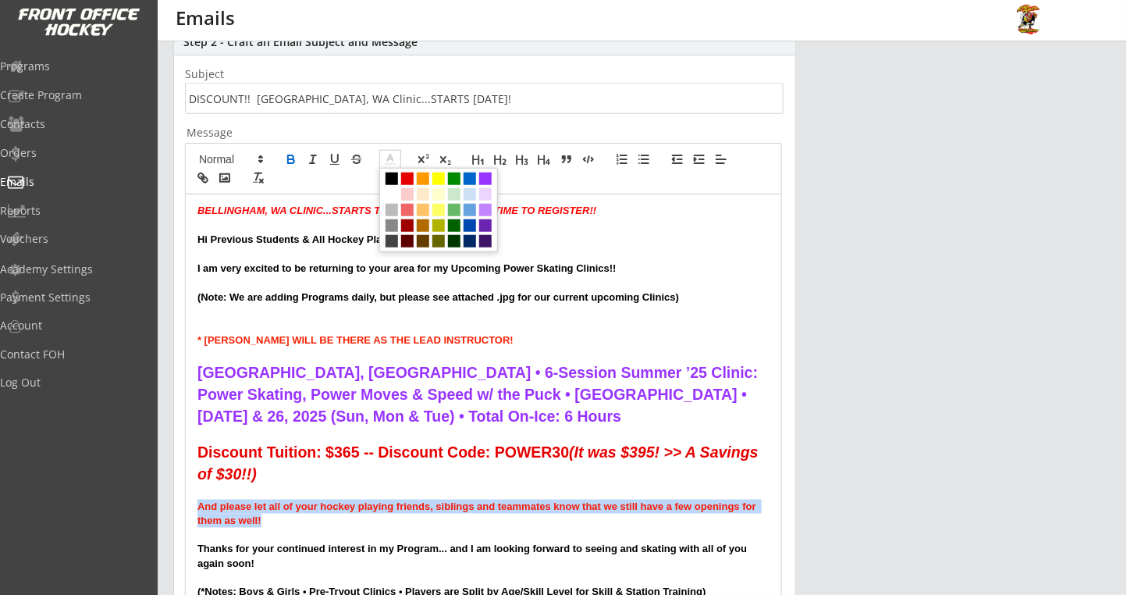
click at [391, 158] on polyline at bounding box center [390, 158] width 5 height 6
click at [389, 176] on span at bounding box center [391, 178] width 12 height 12
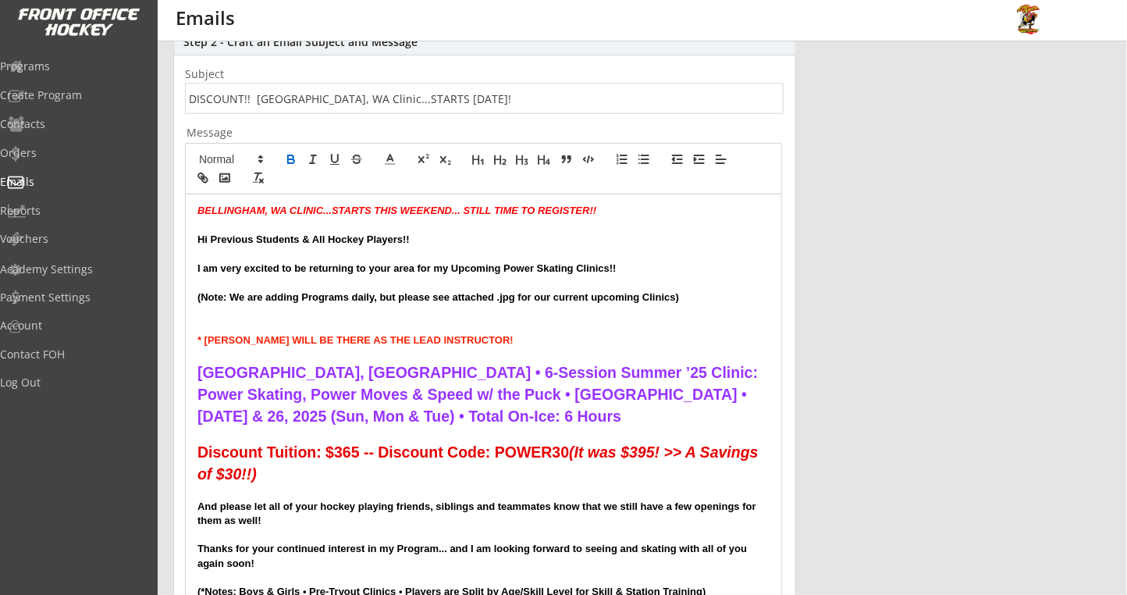
click at [381, 330] on p at bounding box center [483, 326] width 572 height 14
click at [270, 316] on p at bounding box center [483, 312] width 572 height 14
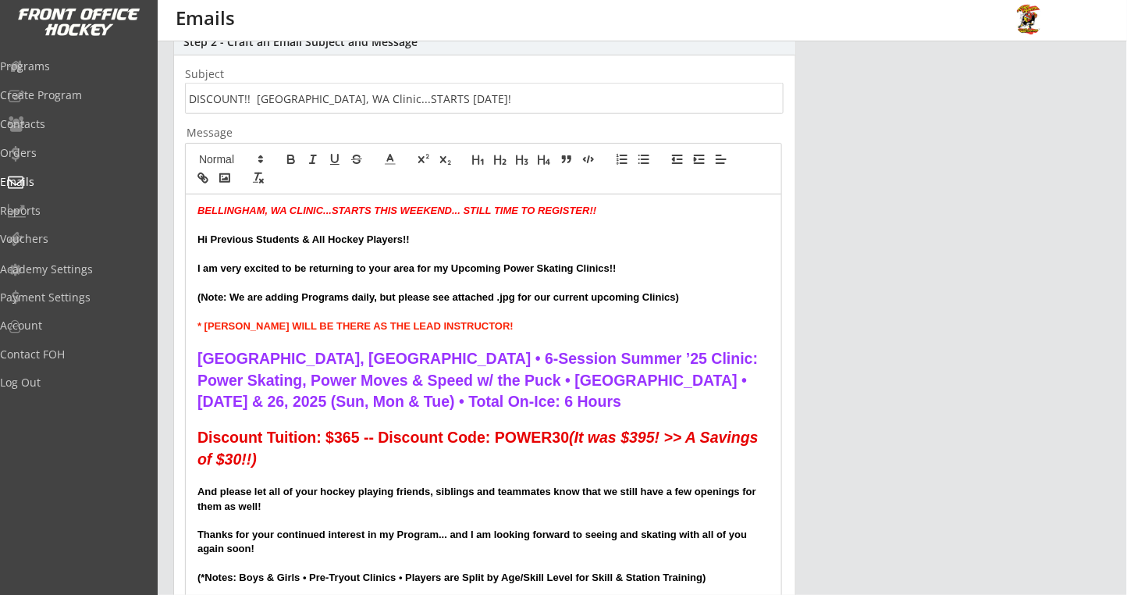
click at [215, 256] on p at bounding box center [483, 254] width 572 height 14
click at [197, 215] on em "BELLINGHAM, WA CLINIC...STARTS THIS WEEKEND... STILL TIME TO REGISTER!!" at bounding box center [396, 210] width 399 height 12
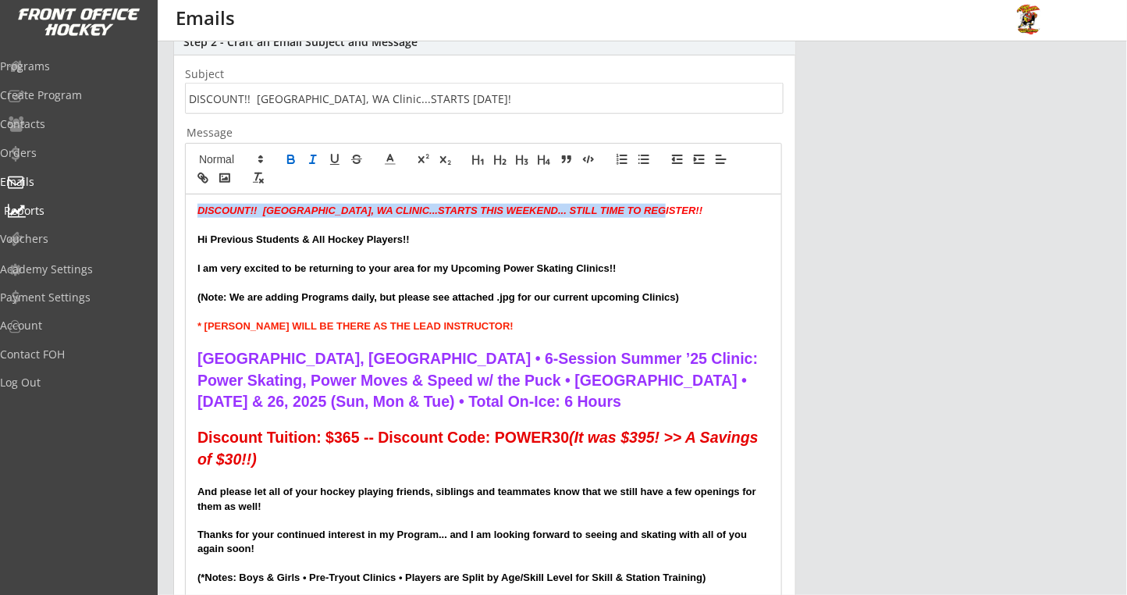
drag, startPoint x: 672, startPoint y: 215, endPoint x: 134, endPoint y: 197, distance: 537.9
click at [263, 156] on icon at bounding box center [261, 159] width 14 height 14
click at [217, 217] on span at bounding box center [230, 220] width 62 height 22
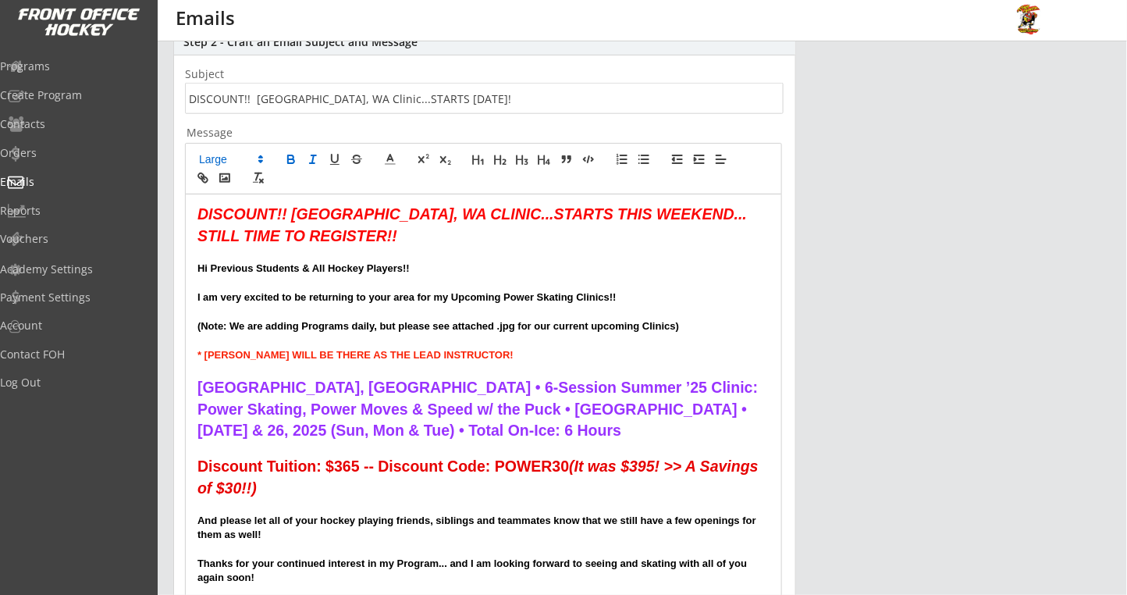
click at [368, 272] on strong "Hi Previous Students & All Hockey Players!!" at bounding box center [303, 268] width 212 height 12
click at [197, 217] on em "DISCOUNT!! [GEOGRAPHIC_DATA], WA CLINIC...STARTS THIS WEEKEND... STILL TIME TO …" at bounding box center [474, 224] width 554 height 39
click at [387, 238] on p "DISCOUNT!! [GEOGRAPHIC_DATA], WA CLINIC...STARTS THIS WEEKEND... STILL TIME TO …" at bounding box center [483, 225] width 572 height 43
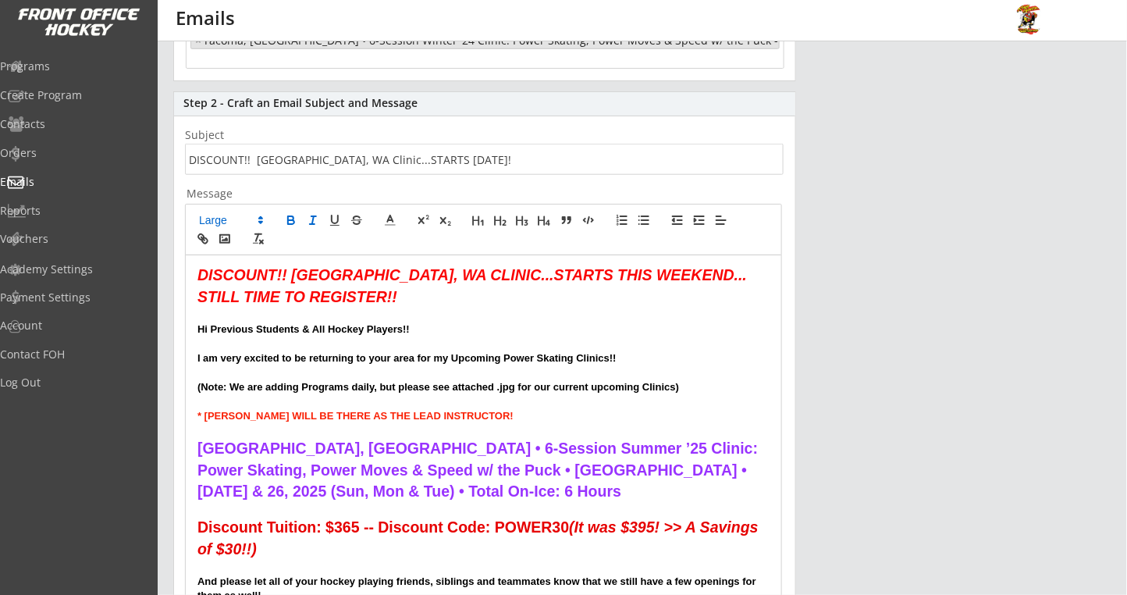
scroll to position [702, 0]
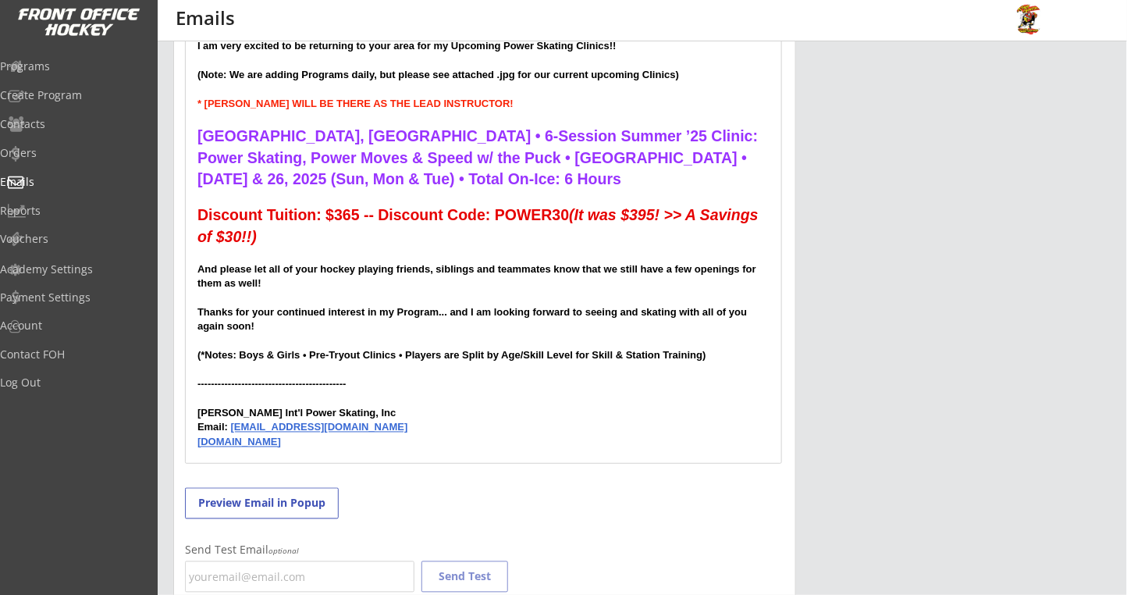
click at [328, 445] on p "[DOMAIN_NAME]" at bounding box center [483, 442] width 572 height 14
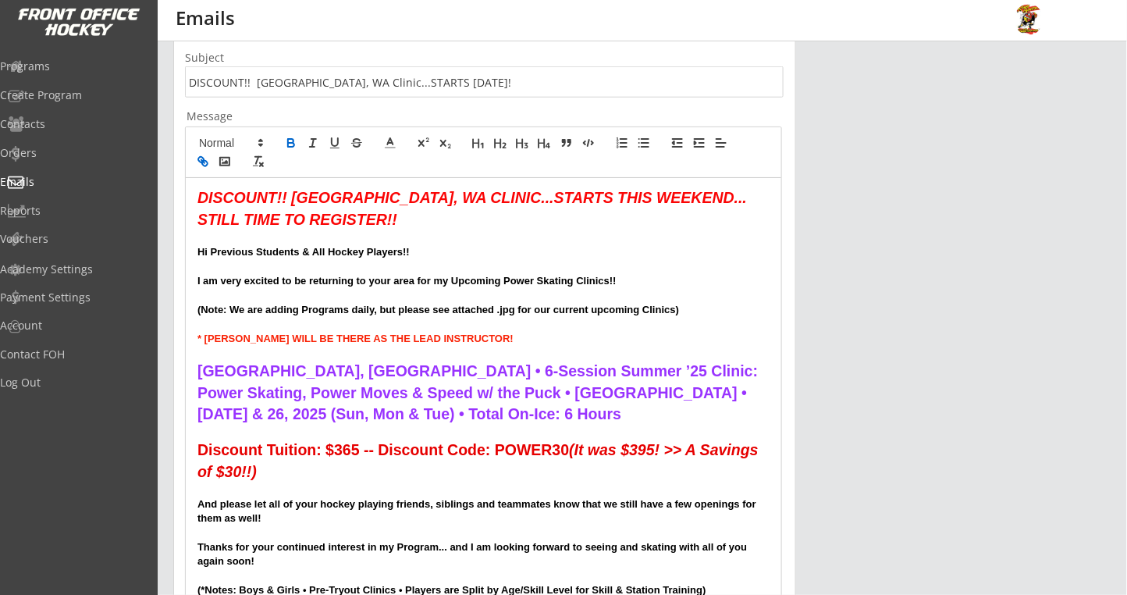
scroll to position [312, 0]
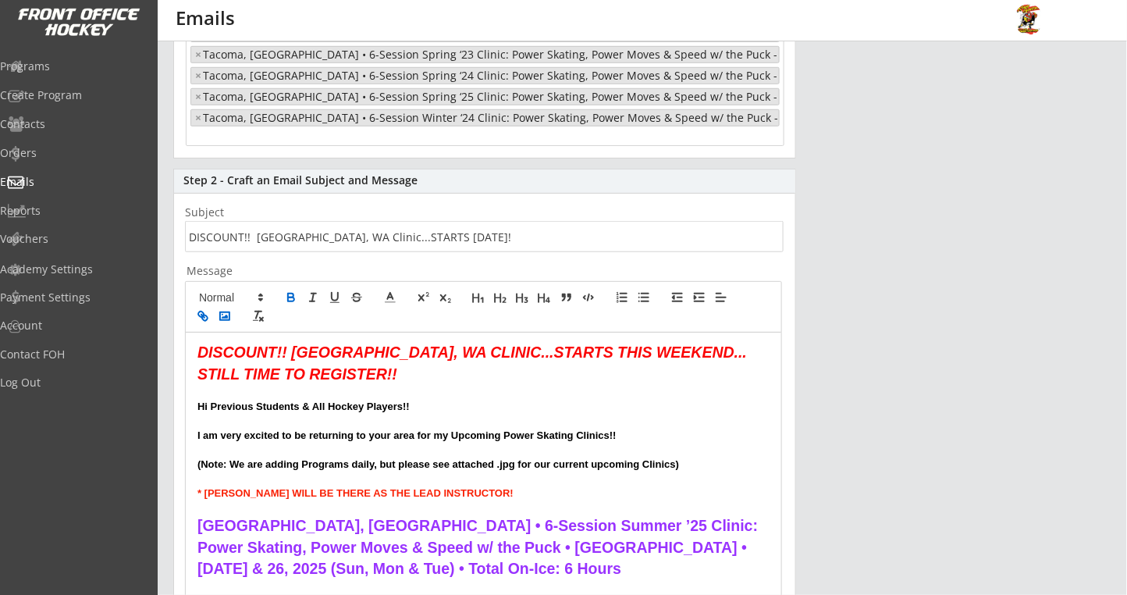
click at [228, 319] on rect "button" at bounding box center [224, 316] width 9 height 8
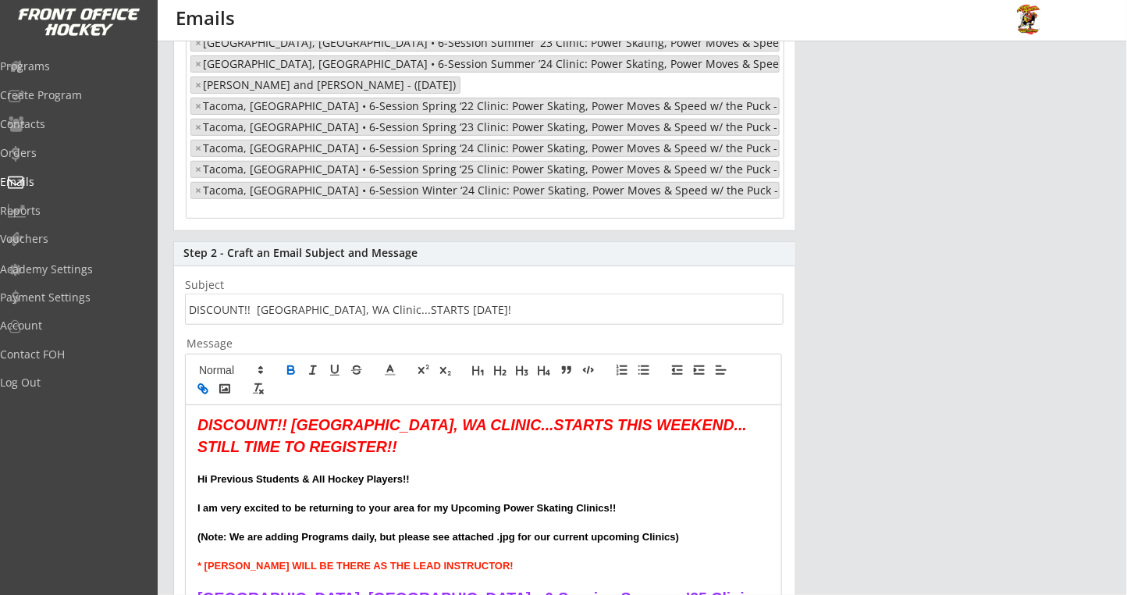
scroll to position [150, 0]
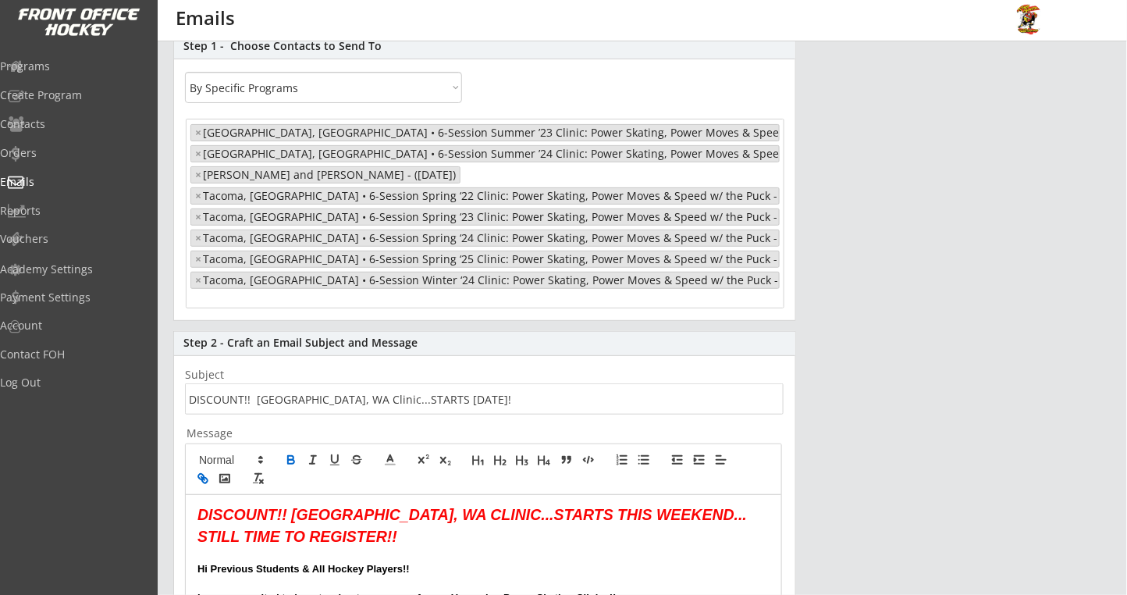
drag, startPoint x: 351, startPoint y: 343, endPoint x: 179, endPoint y: 507, distance: 237.9
copy div "LOREMIPS!! DOLORSITAM, CO ADIPIS...ELITSE DOEI TEMPORI... UTLAB ETDO MA ALIQUAE…"
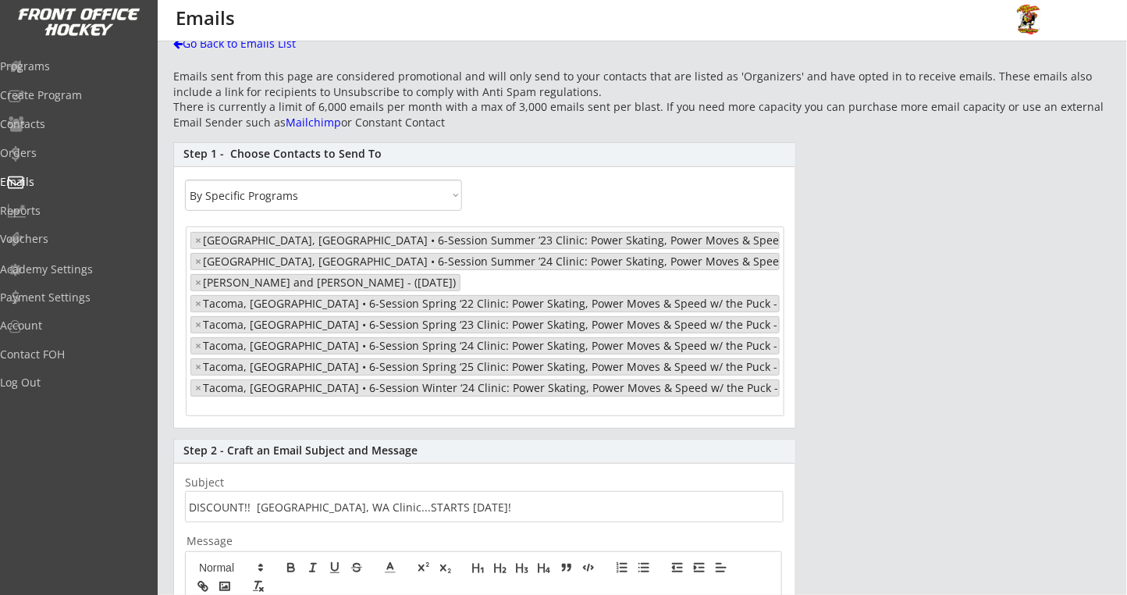
scroll to position [0, 0]
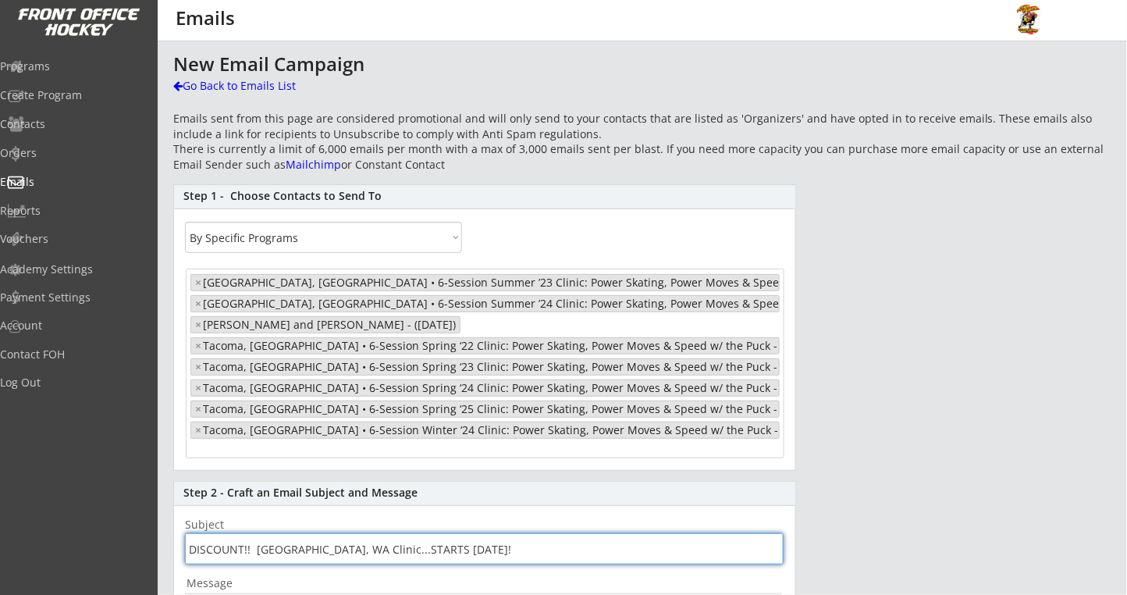
drag, startPoint x: 503, startPoint y: 552, endPoint x: 116, endPoint y: 550, distance: 386.3
click at [117, 550] on body "This is where you can view past emails you have sent, or send new ones. New Ema…" at bounding box center [563, 297] width 1127 height 595
click at [73, 75] on div "Programs" at bounding box center [74, 67] width 148 height 27
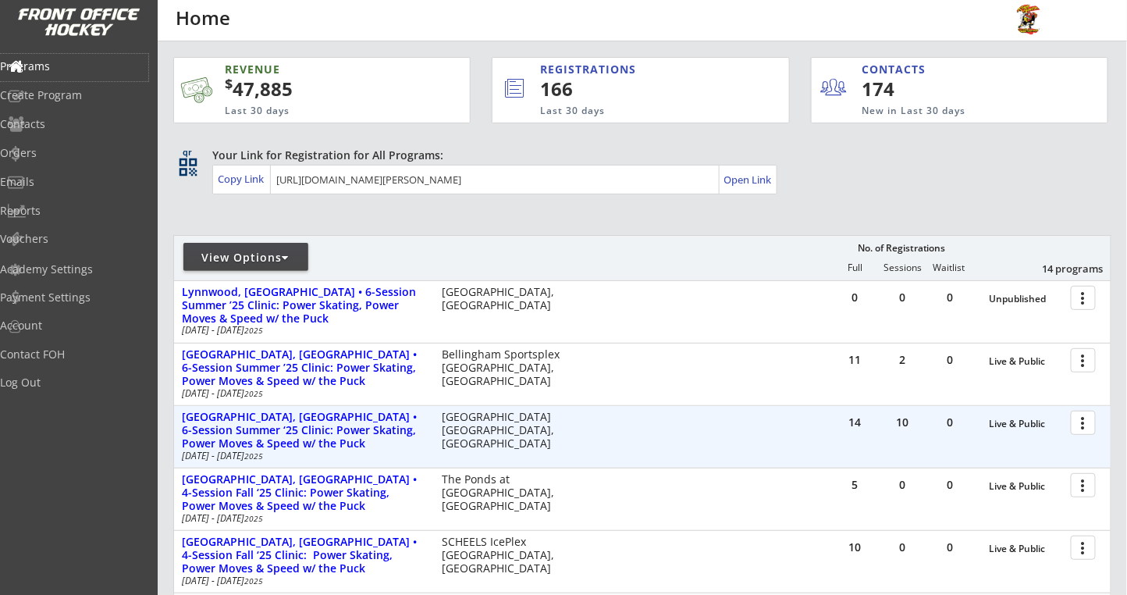
drag, startPoint x: 1078, startPoint y: 425, endPoint x: 1082, endPoint y: 433, distance: 8.7
click at [1085, 433] on div at bounding box center [1085, 421] width 27 height 27
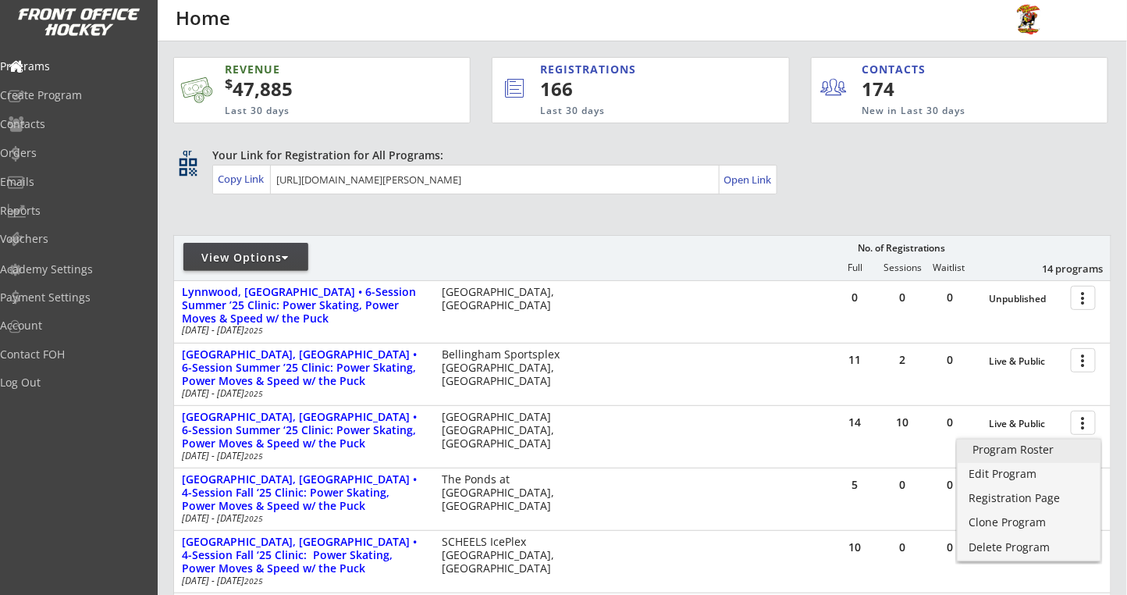
click at [1018, 454] on div "Program Roster" at bounding box center [1029, 449] width 112 height 11
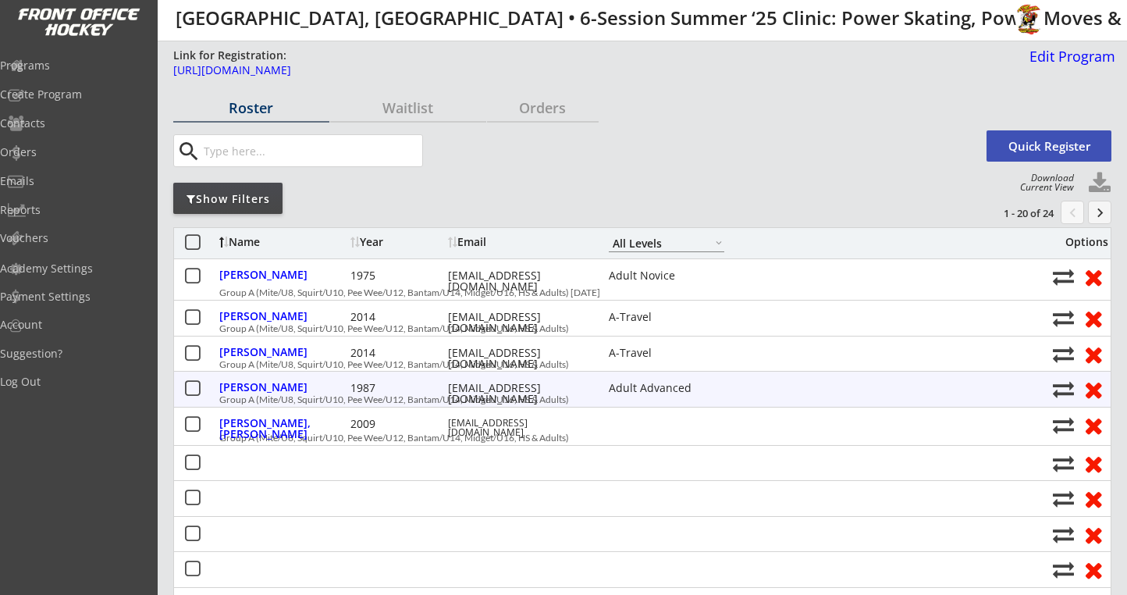
select select ""All Levels""
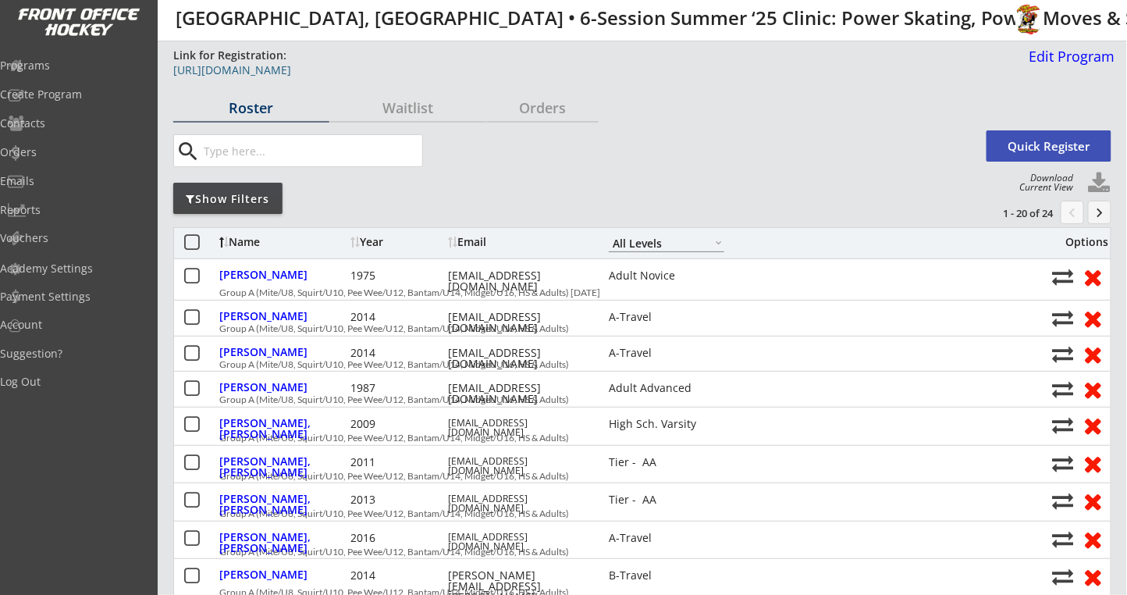
click at [477, 73] on div "https://frontofficehockey.com/program/1748549516841x773948504595759100" at bounding box center [566, 70] width 787 height 11
click at [231, 73] on div "https://frontofficehockey.com/program/1748549516841x773948504595759100" at bounding box center [566, 70] width 787 height 11
